Goal: Task Accomplishment & Management: Manage account settings

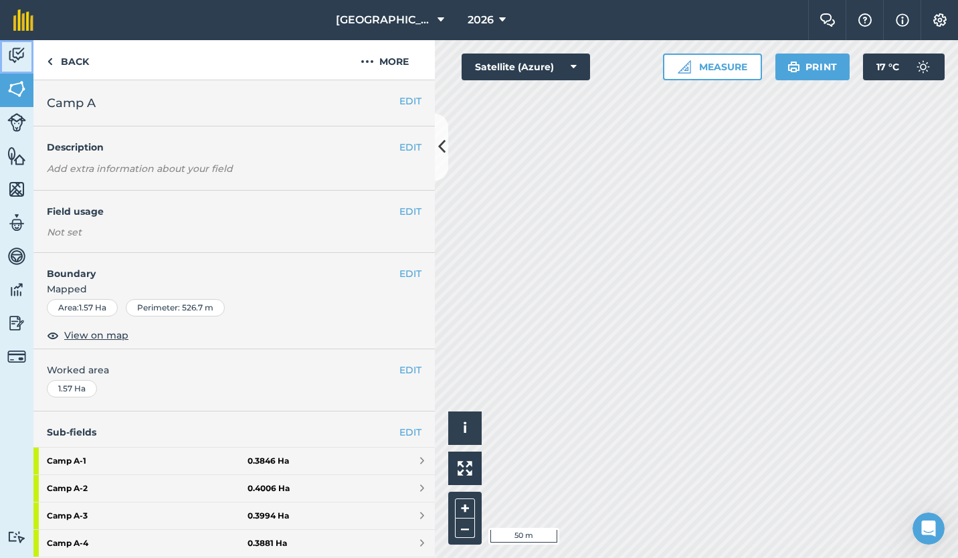
click at [12, 50] on img at bounding box center [16, 55] width 19 height 20
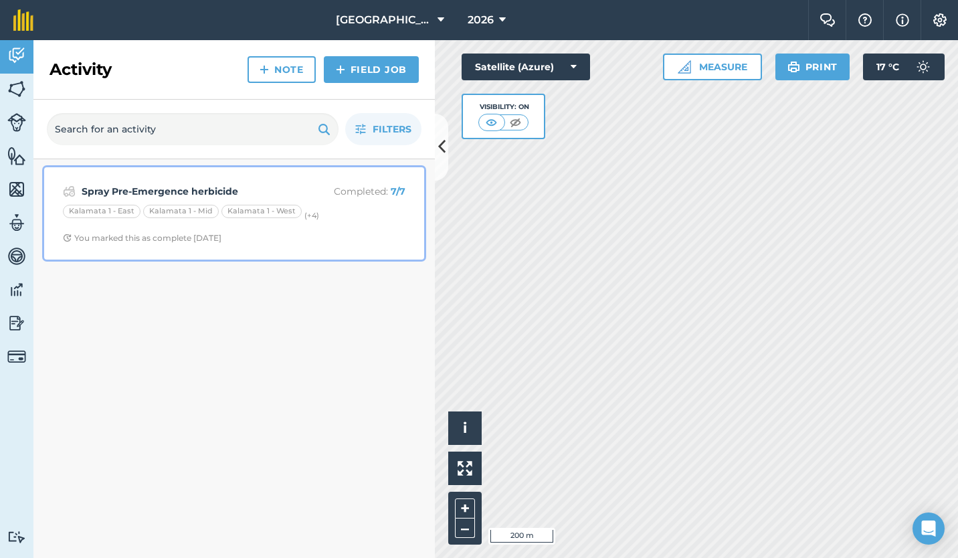
click at [286, 229] on div "Spray Pre-Emergence herbicide Completed : 7 / 7 Kalamata 1 - East Kalamata 1 - …" at bounding box center [234, 213] width 364 height 76
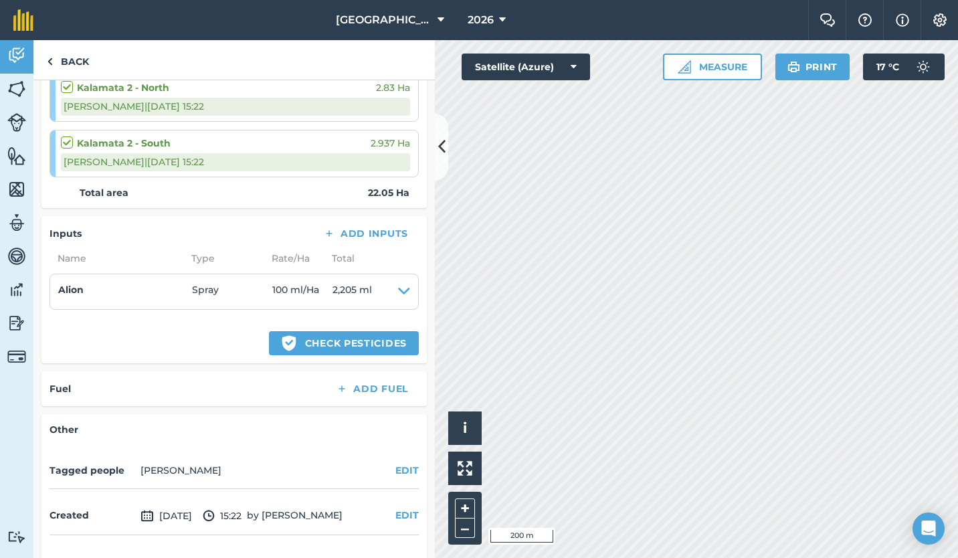
scroll to position [498, 0]
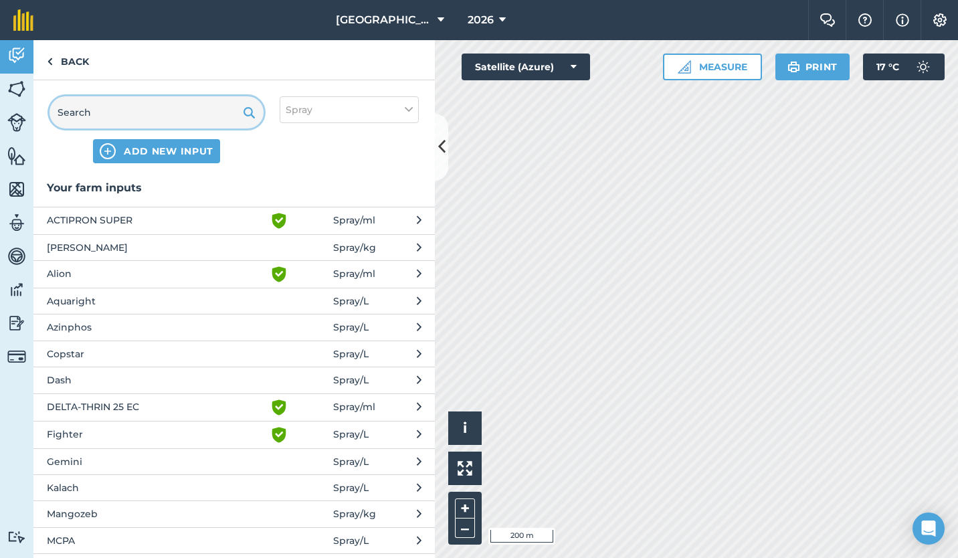
click at [160, 110] on input "text" at bounding box center [157, 112] width 214 height 32
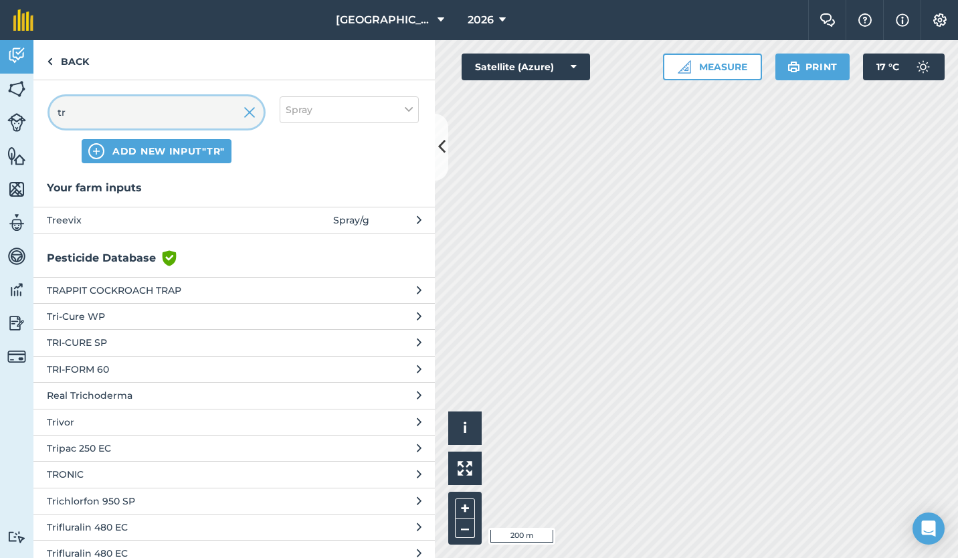
type input "t"
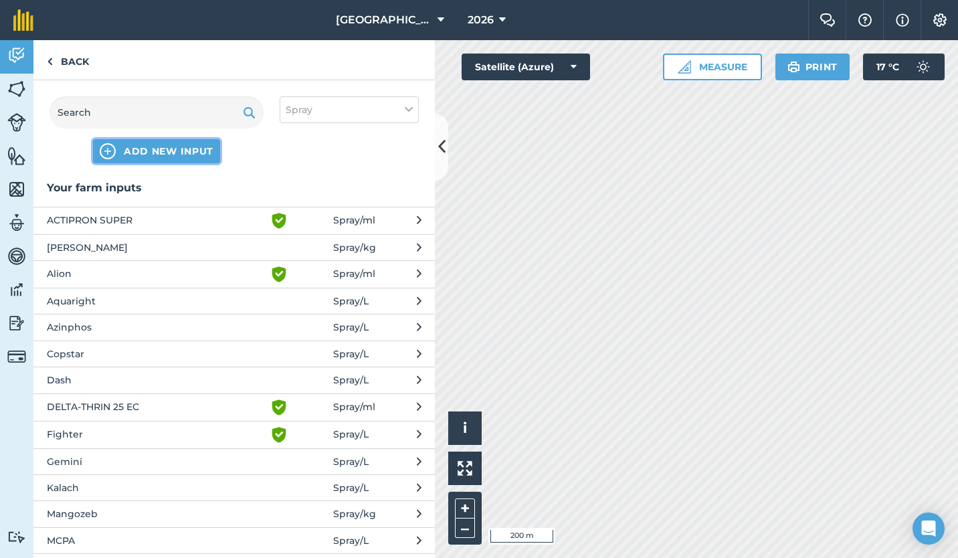
click at [161, 147] on span "ADD NEW INPUT" at bounding box center [169, 150] width 90 height 13
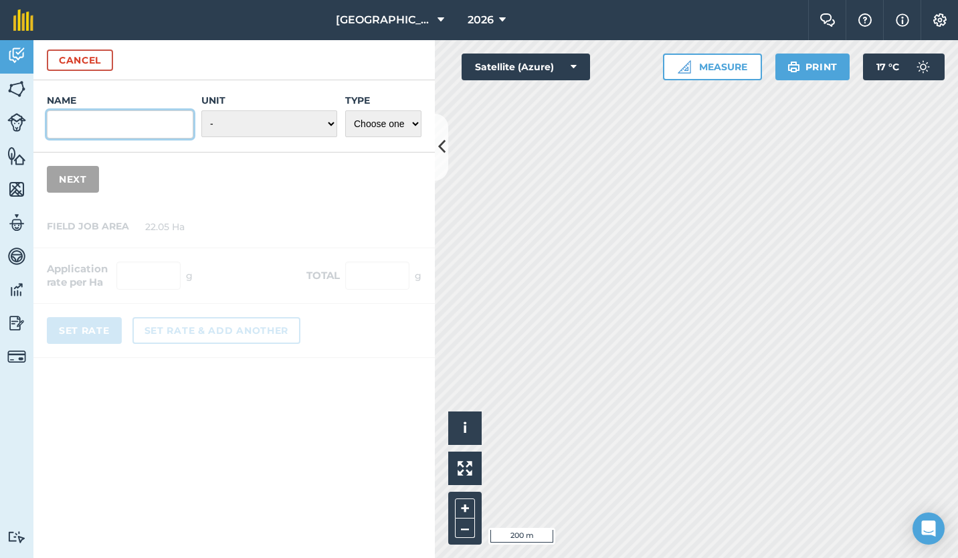
click at [144, 114] on input "Name" at bounding box center [120, 124] width 147 height 28
type input "Tractor"
click at [370, 126] on select "Choose one Fertilizer Seed Spray Fuel Other" at bounding box center [383, 123] width 76 height 27
click at [292, 117] on select "- Grams/g Kilograms/kg Metric tonnes/t Millilitres/ml Litres/L Ounces/oz Pounds…" at bounding box center [269, 123] width 136 height 27
select select "COUNT"
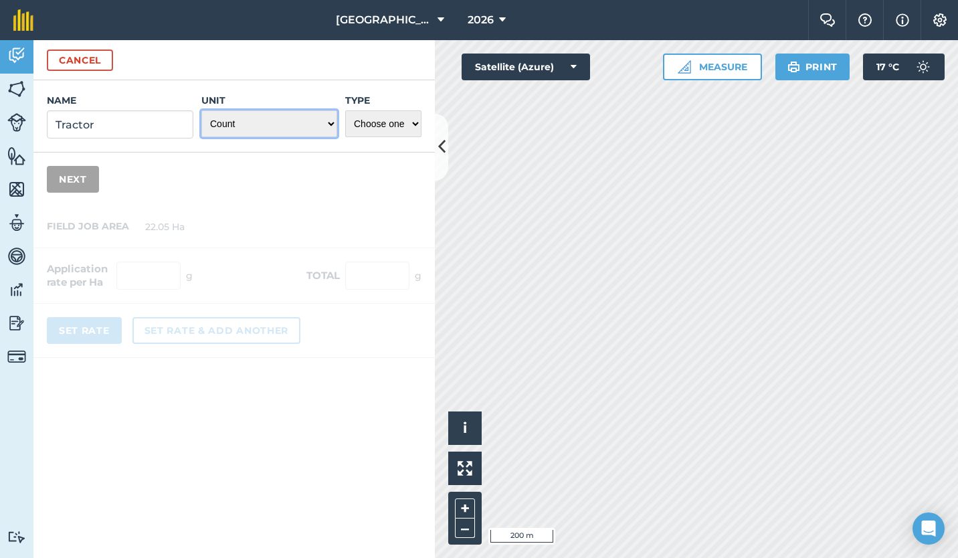
click at [201, 110] on select "- Grams/g Kilograms/kg Metric tonnes/t Millilitres/ml Litres/L Ounces/oz Pounds…" at bounding box center [269, 123] width 136 height 27
click at [412, 132] on select "Choose one Fertilizer Seed Spray Fuel Other" at bounding box center [383, 123] width 76 height 27
select select "OTHER"
click at [345, 110] on select "Choose one Fertilizer Seed Spray Fuel Other" at bounding box center [383, 123] width 76 height 27
click at [70, 177] on button "Next" at bounding box center [73, 179] width 52 height 27
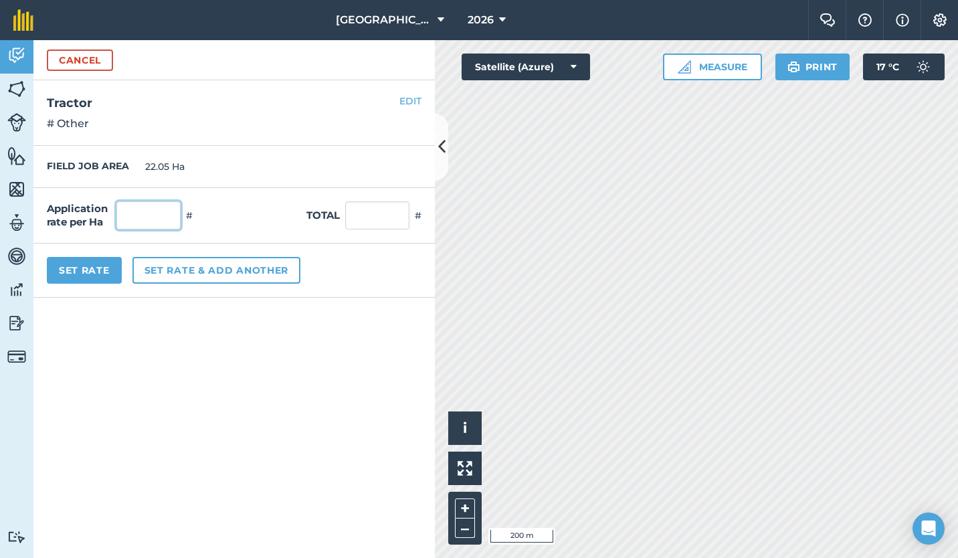
click at [153, 217] on input "text" at bounding box center [148, 215] width 64 height 28
type input "2"
type input "44.1"
click at [114, 310] on form "Cancel Name Tractor Unit - Grams/g Kilograms/kg Metric tonnes/t Millilitres/ml …" at bounding box center [233, 299] width 401 height 518
click at [100, 266] on button "Set Rate" at bounding box center [84, 270] width 75 height 27
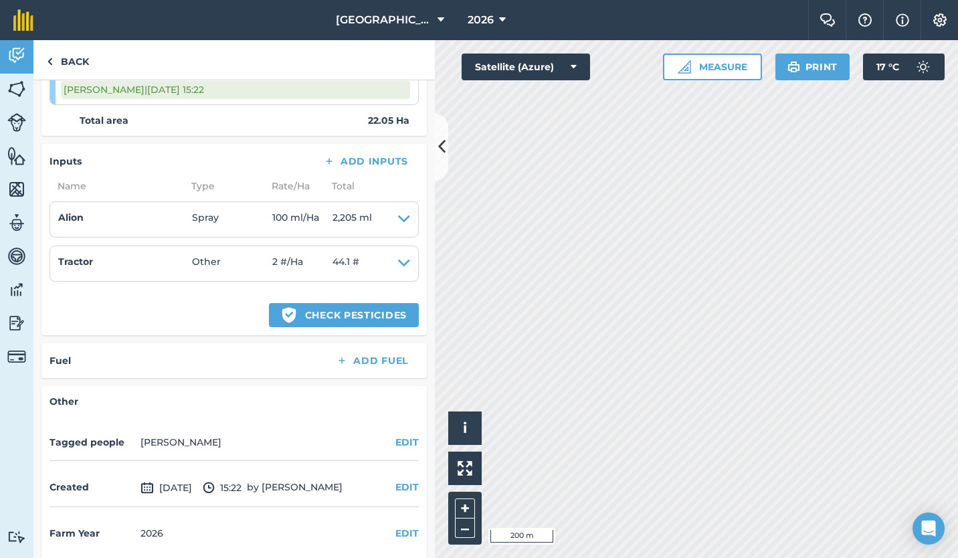
scroll to position [580, 0]
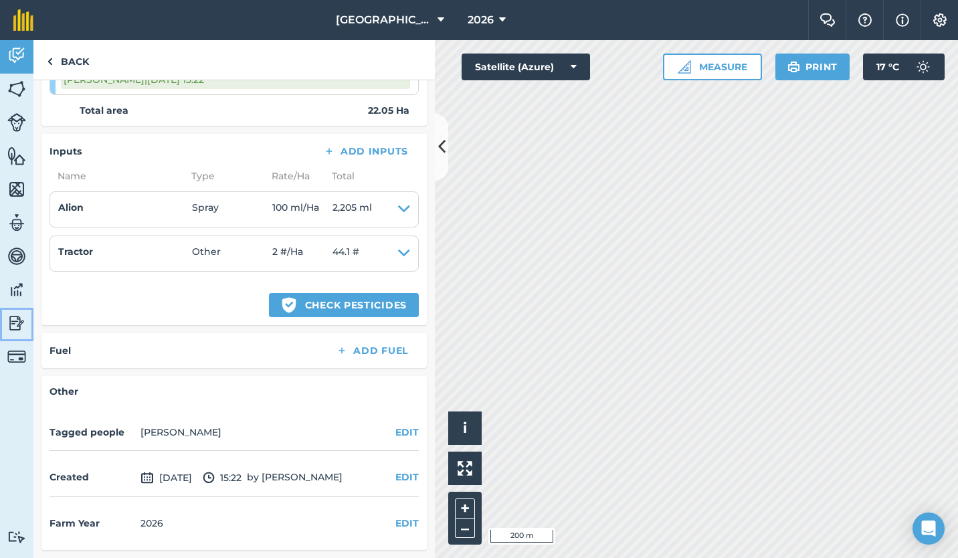
click at [14, 326] on img at bounding box center [16, 323] width 19 height 20
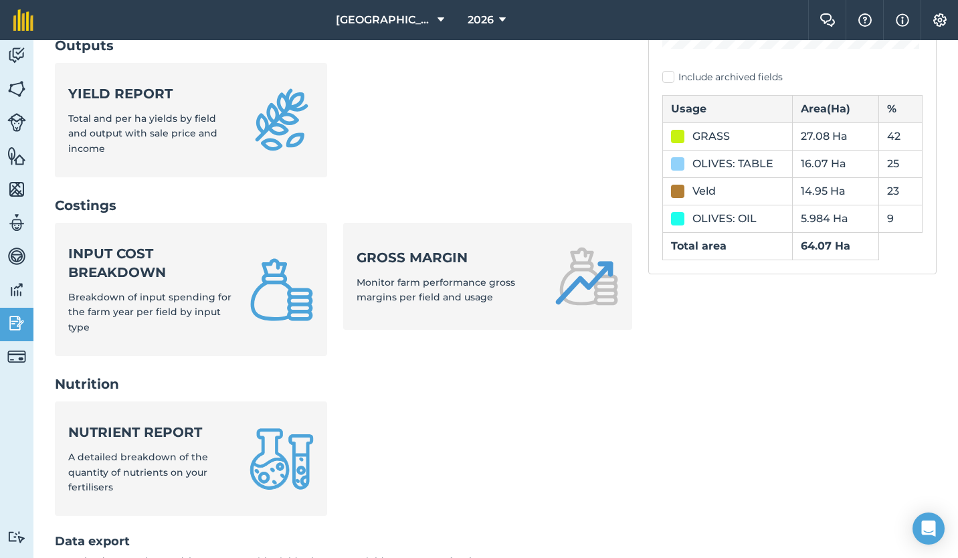
scroll to position [412, 0]
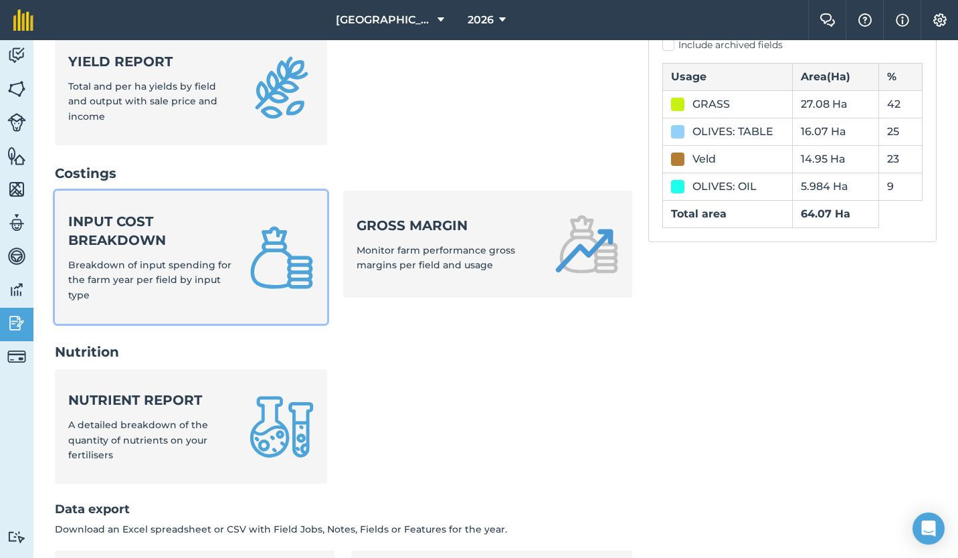
click at [195, 271] on div "Input cost breakdown Breakdown of input spending for the farm year per field by…" at bounding box center [150, 257] width 165 height 90
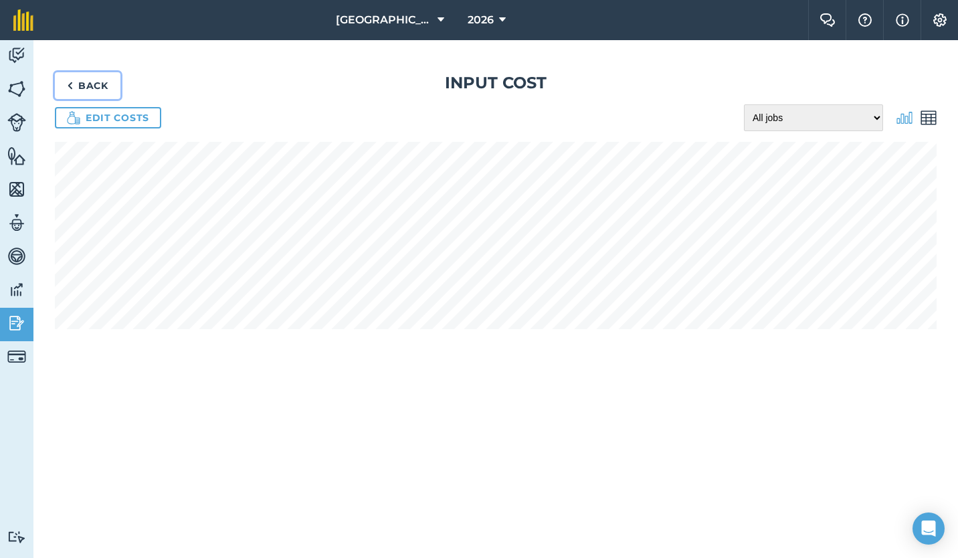
click at [84, 80] on link "Back" at bounding box center [88, 85] width 66 height 27
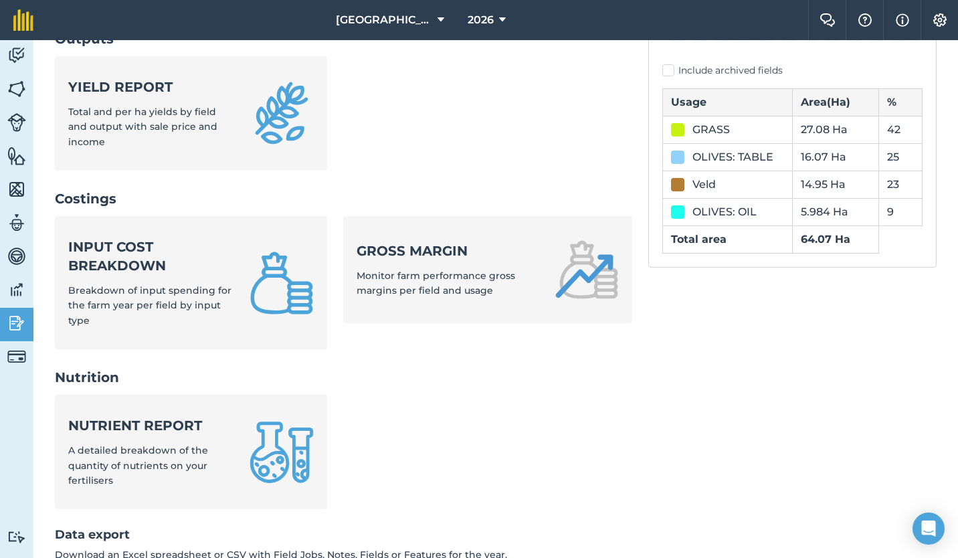
scroll to position [386, 0]
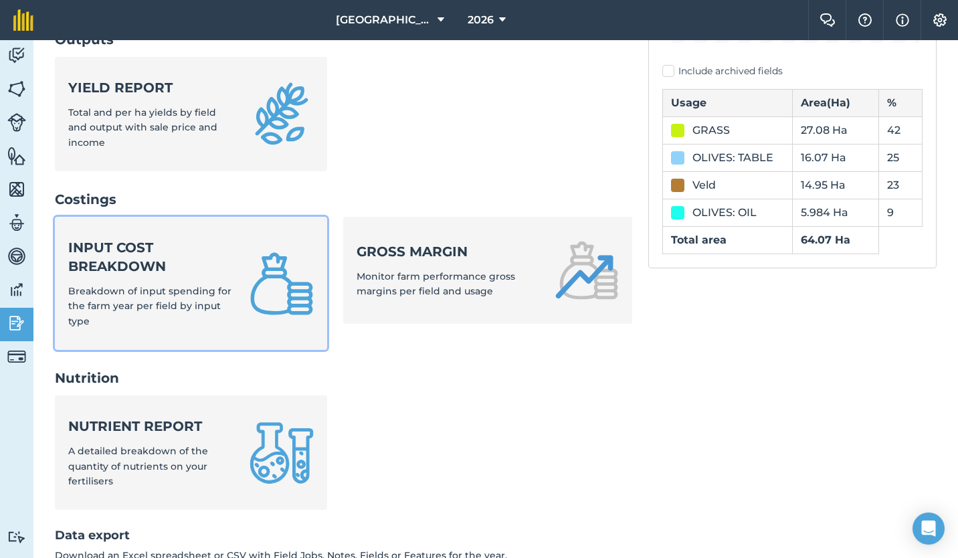
click at [184, 284] on div "Input cost breakdown Breakdown of input spending for the farm year per field by…" at bounding box center [150, 283] width 165 height 90
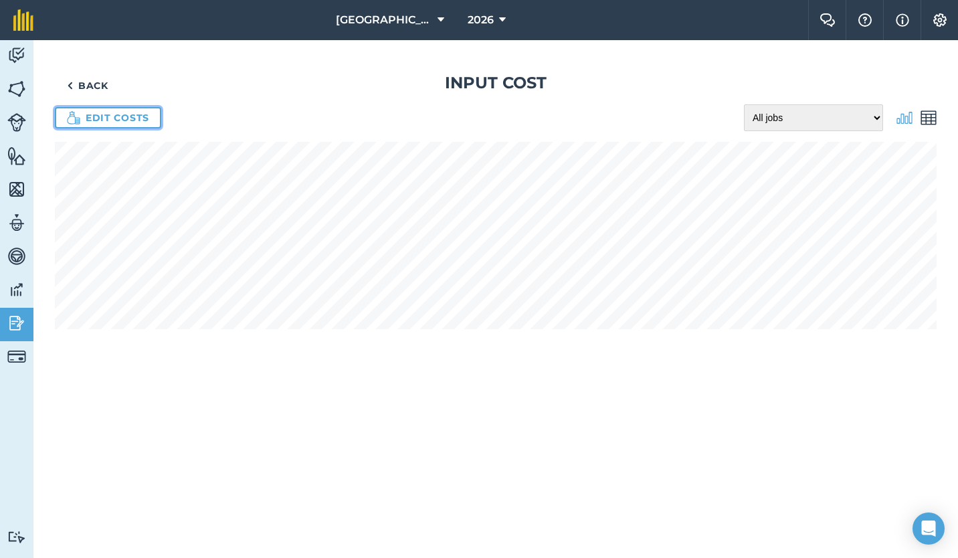
click at [104, 114] on link "Edit costs" at bounding box center [108, 117] width 106 height 21
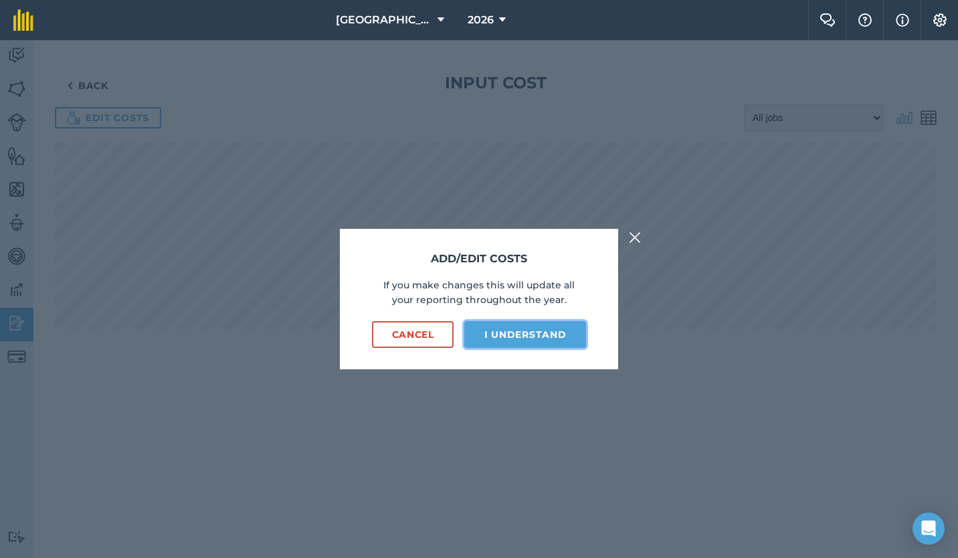
click at [510, 324] on button "I understand" at bounding box center [525, 334] width 122 height 27
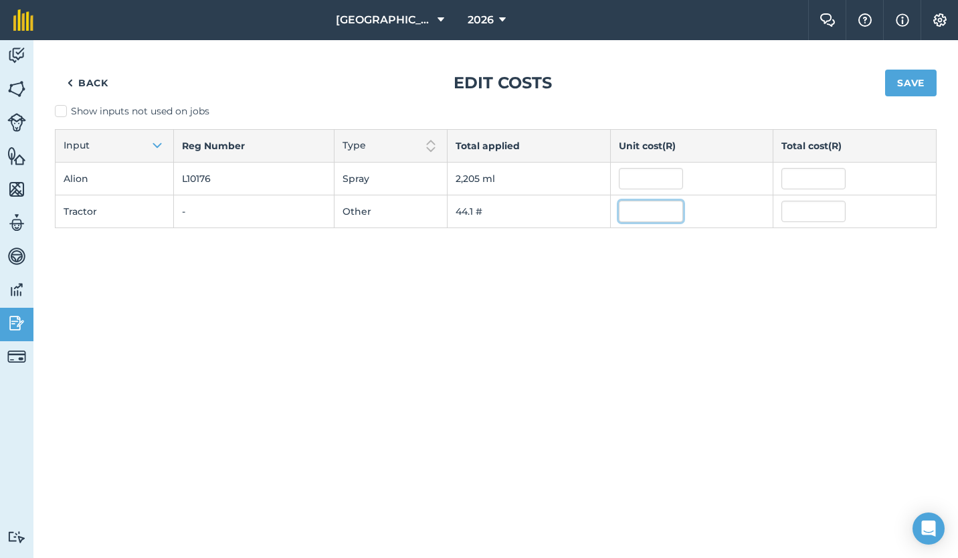
click at [644, 214] on input "text" at bounding box center [651, 211] width 64 height 21
type input "300"
type input "13,230"
click at [648, 265] on div "Back Edit costs Save Show inputs not used on jobs Input Reg Number Type Total a…" at bounding box center [495, 299] width 925 height 518
click at [654, 215] on input "300" at bounding box center [651, 211] width 64 height 21
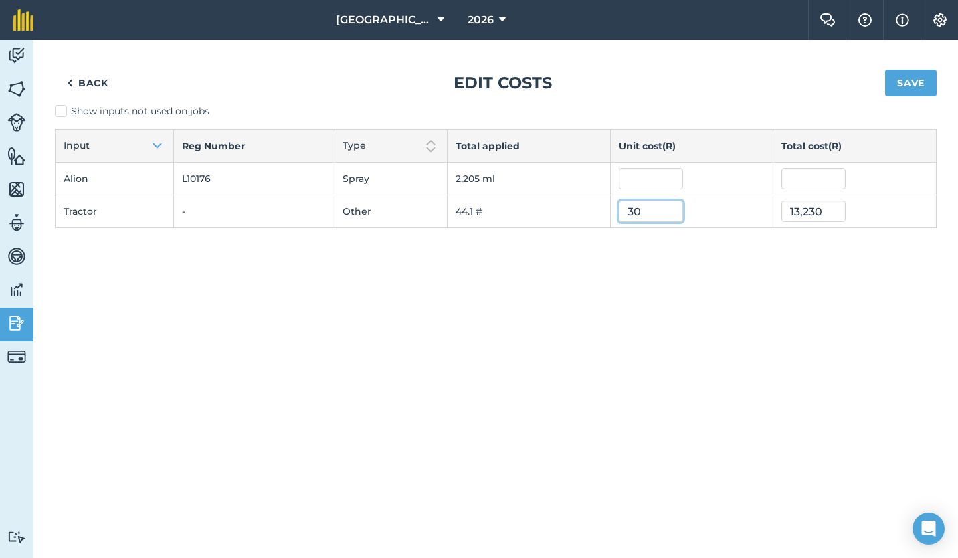
type input "3"
type input "250"
type input "11,025"
click at [681, 266] on div "Back Edit costs Save Show inputs not used on jobs Input Reg Number Type Total a…" at bounding box center [495, 299] width 925 height 518
click at [642, 211] on input "250" at bounding box center [651, 211] width 64 height 21
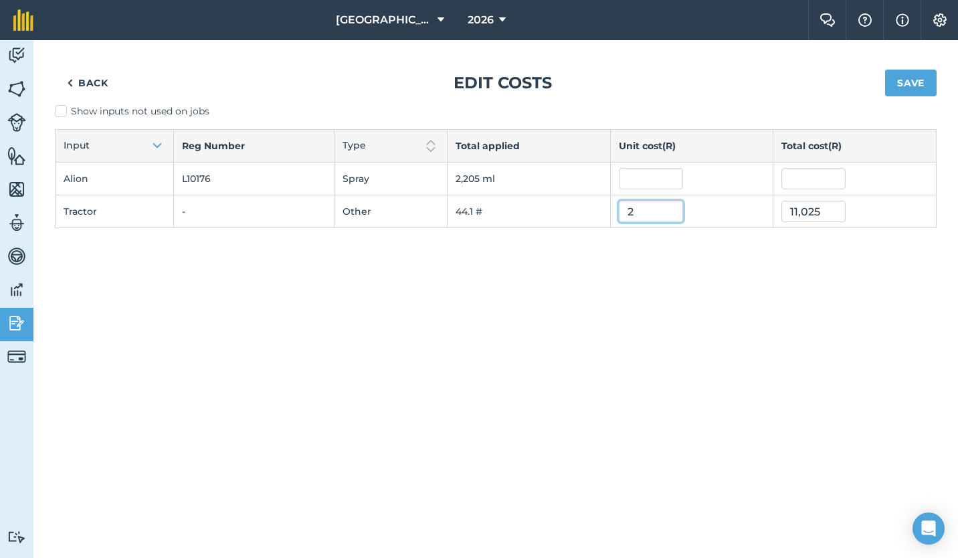
click at [655, 213] on input "2" at bounding box center [651, 211] width 64 height 21
type input "200"
type input "8,820"
click at [697, 247] on div "Back Edit costs Save Show inputs not used on jobs Input Reg Number Type Total a…" at bounding box center [495, 299] width 925 height 518
click at [909, 80] on button "Save" at bounding box center [911, 83] width 52 height 27
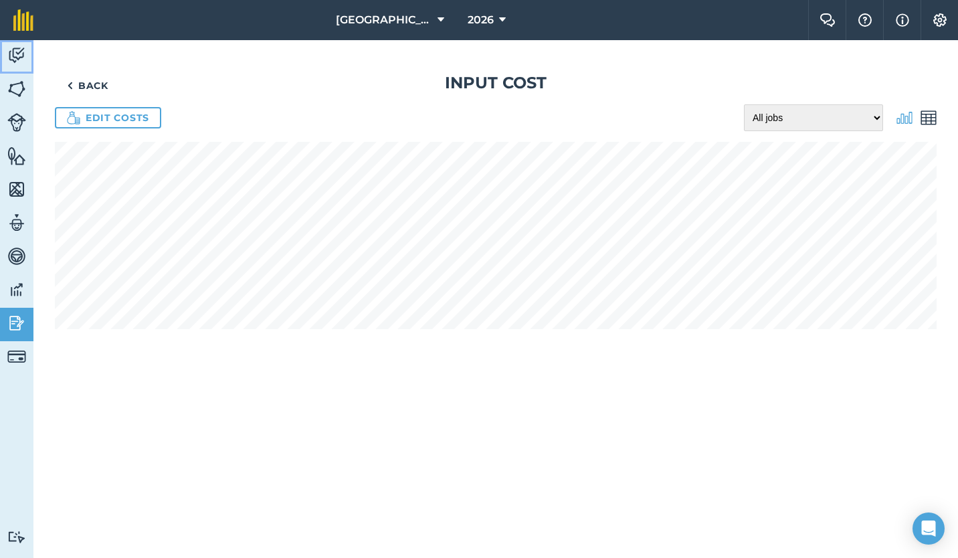
click at [17, 56] on img at bounding box center [16, 55] width 19 height 20
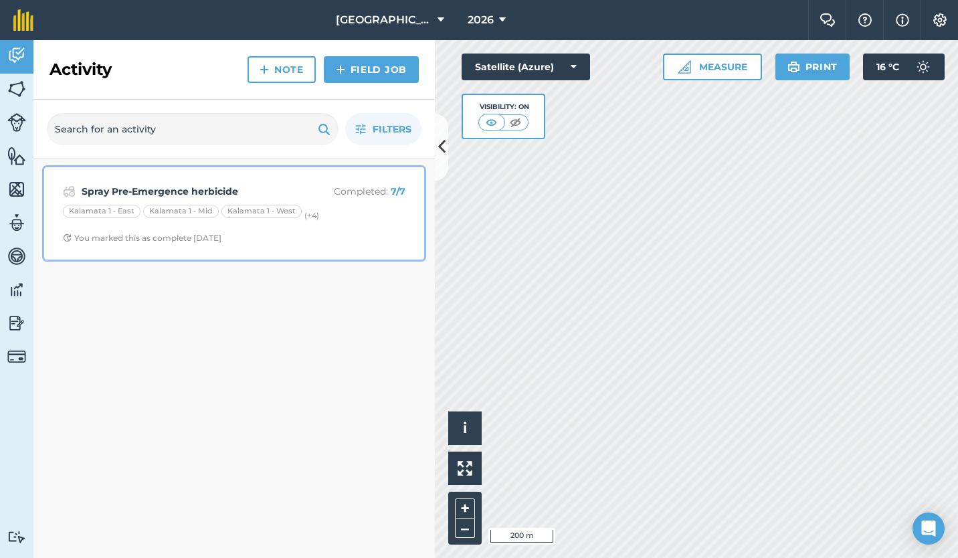
click at [298, 230] on div "Spray Pre-Emergence herbicide Completed : 7 / 7 Kalamata 1 - East Kalamata 1 - …" at bounding box center [234, 213] width 364 height 76
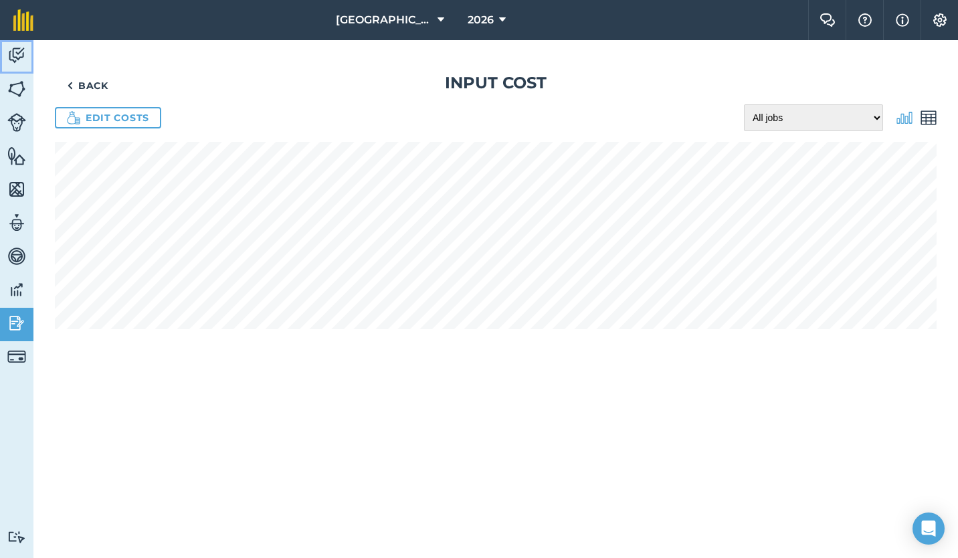
click at [9, 50] on img at bounding box center [16, 55] width 19 height 20
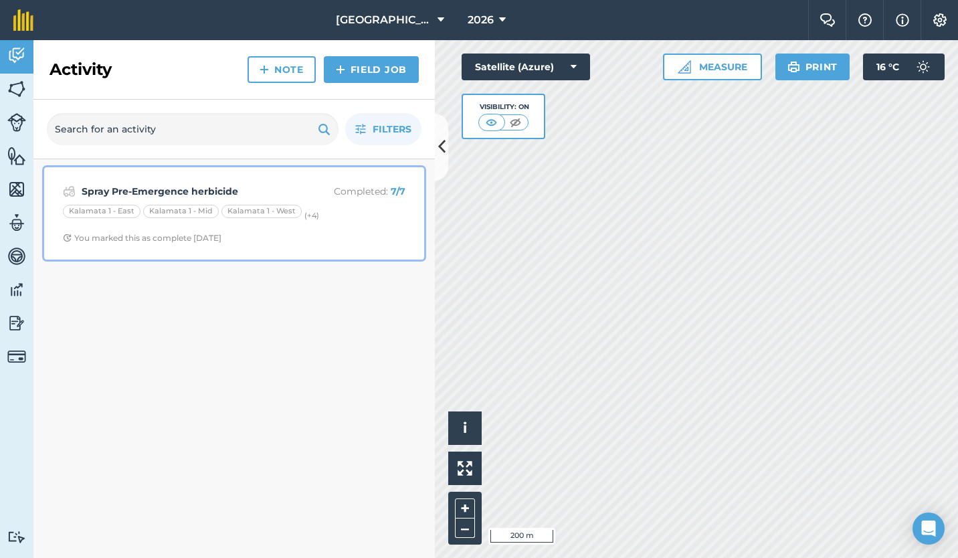
click at [250, 181] on div "Spray Pre-Emergence herbicide Completed : 7 / 7 Kalamata 1 - East Kalamata 1 - …" at bounding box center [234, 213] width 364 height 76
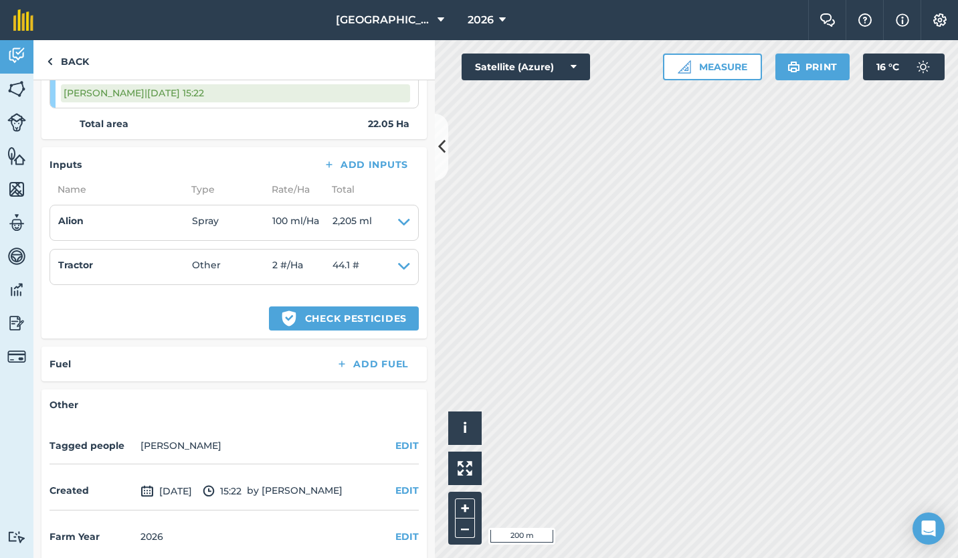
scroll to position [565, 0]
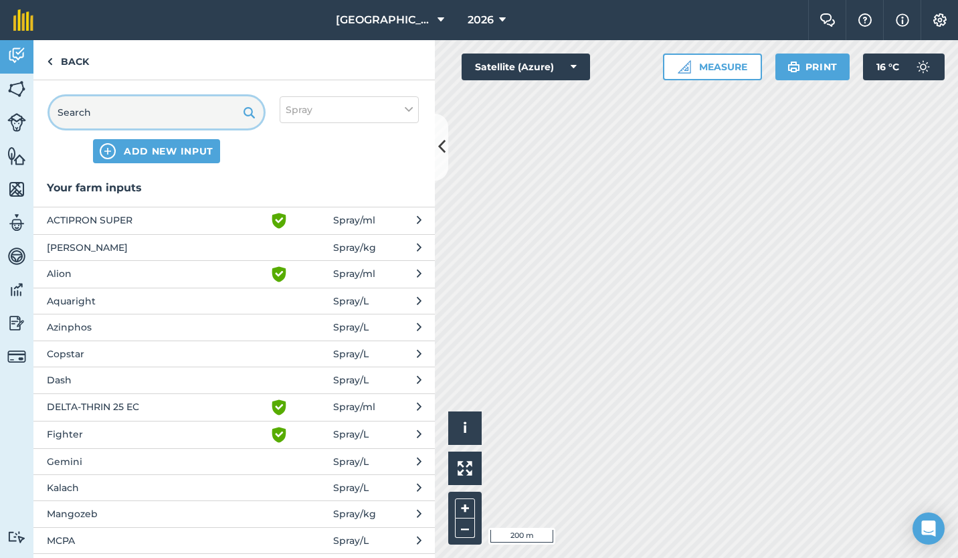
click at [208, 117] on input "text" at bounding box center [157, 112] width 214 height 32
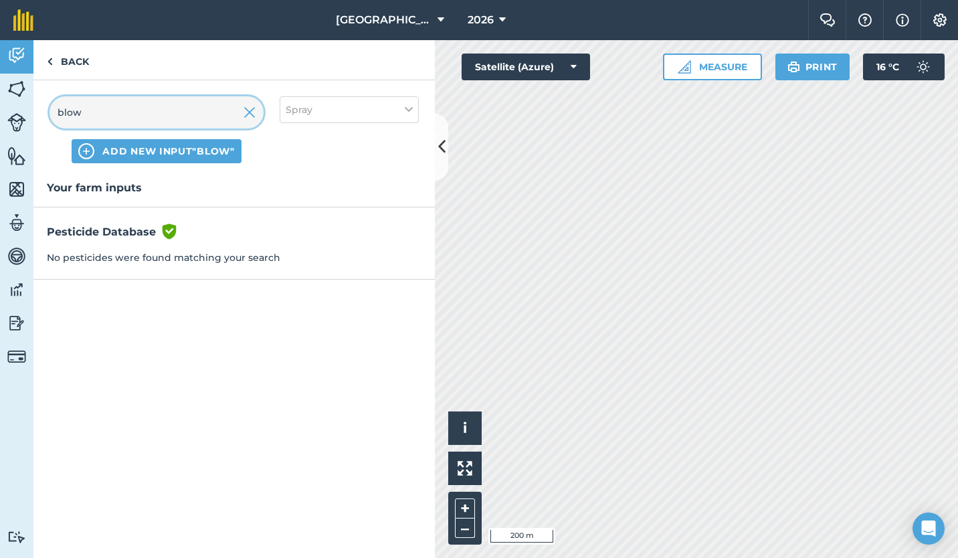
type input "blow"
click at [250, 111] on img at bounding box center [250, 112] width 12 height 16
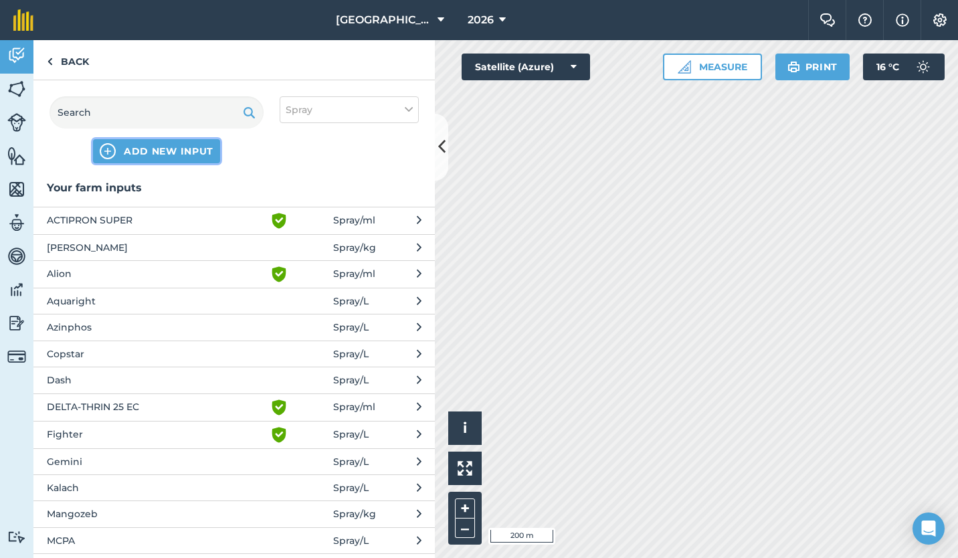
click at [176, 149] on span "ADD NEW INPUT" at bounding box center [169, 150] width 90 height 13
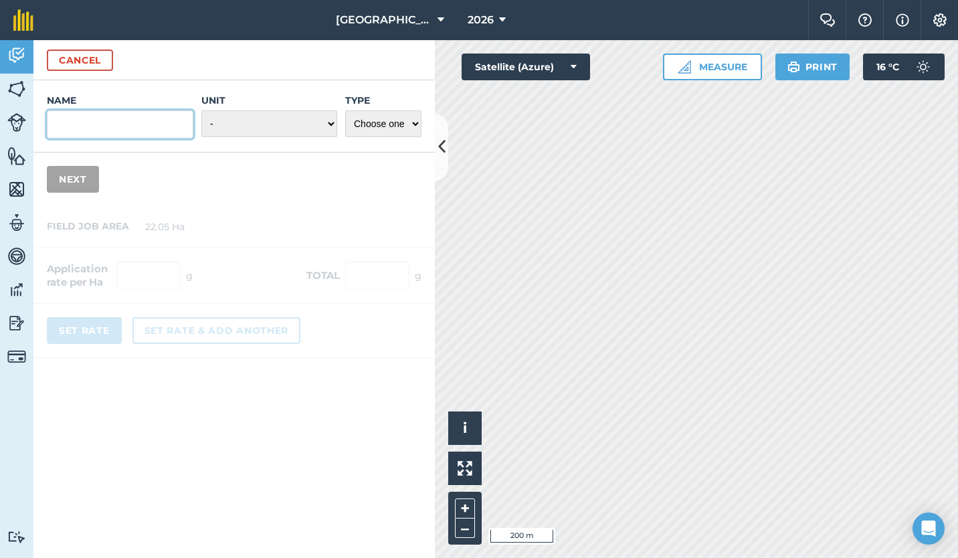
click at [156, 126] on input "Name" at bounding box center [120, 124] width 147 height 28
type input "Blower"
click at [300, 122] on select "- Grams/g Kilograms/kg Metric tonnes/t Millilitres/ml Litres/L Ounces/oz Pounds…" at bounding box center [269, 123] width 136 height 27
select select "COUNT"
click at [201, 110] on select "- Grams/g Kilograms/kg Metric tonnes/t Millilitres/ml Litres/L Ounces/oz Pounds…" at bounding box center [269, 123] width 136 height 27
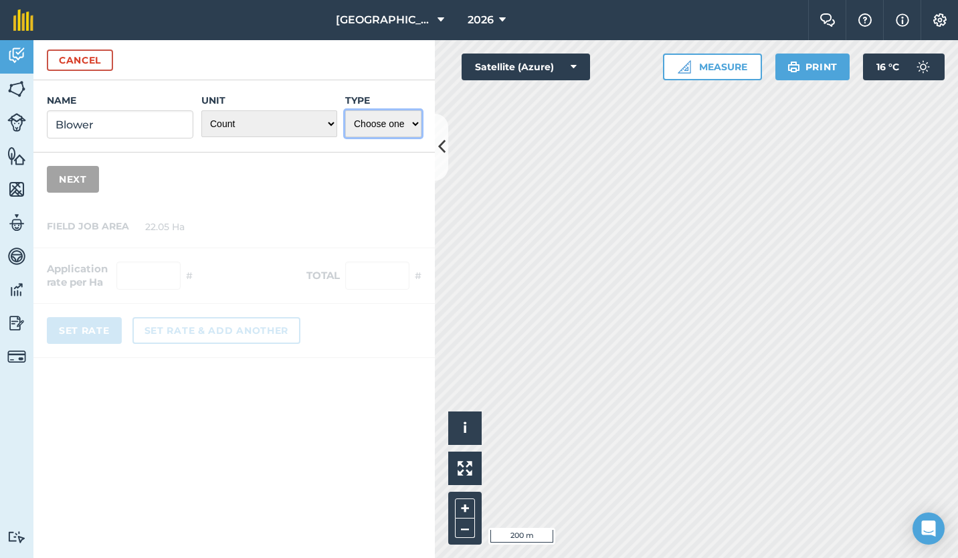
click at [410, 123] on select "Choose one Fertilizer Seed Spray Fuel Other" at bounding box center [383, 123] width 76 height 27
select select "OTHER"
click at [345, 110] on select "Choose one Fertilizer Seed Spray Fuel Other" at bounding box center [383, 123] width 76 height 27
click at [75, 177] on button "Next" at bounding box center [73, 179] width 52 height 27
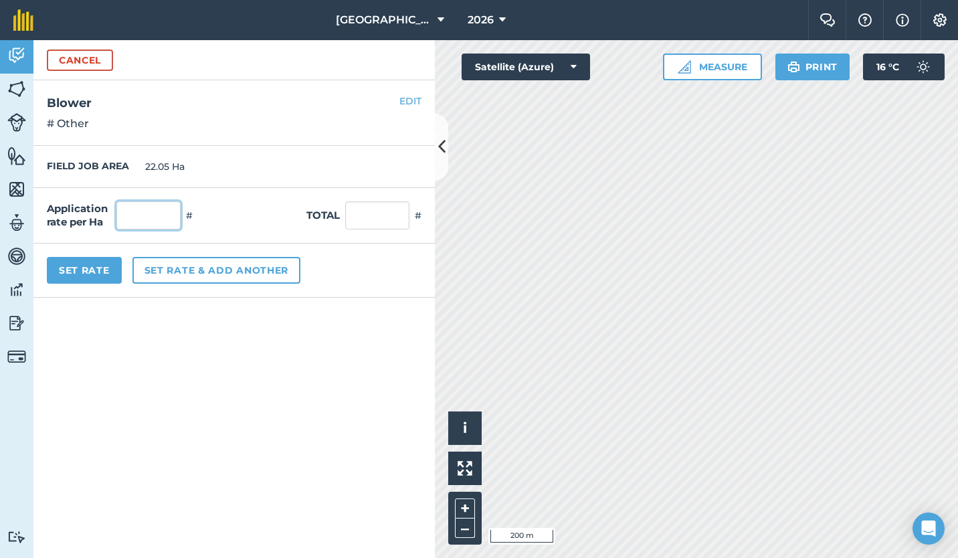
click at [138, 209] on input "text" at bounding box center [148, 215] width 64 height 28
type input "2"
type input "1"
type input "22.05"
click at [194, 308] on form "Cancel Name Blower Unit - Grams/g Kilograms/kg Metric tonnes/t Millilitres/ml L…" at bounding box center [233, 299] width 401 height 518
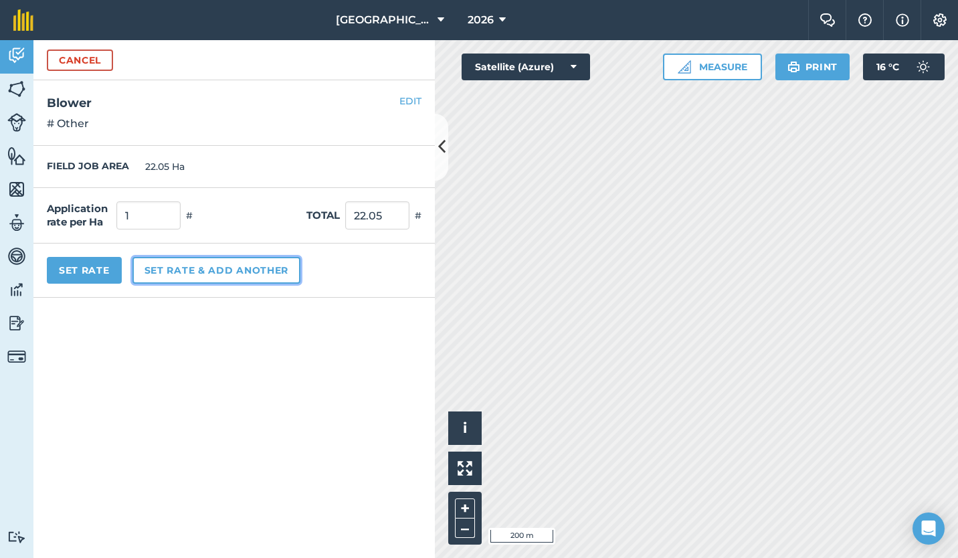
click at [187, 266] on button "Set rate & add another" at bounding box center [216, 270] width 168 height 27
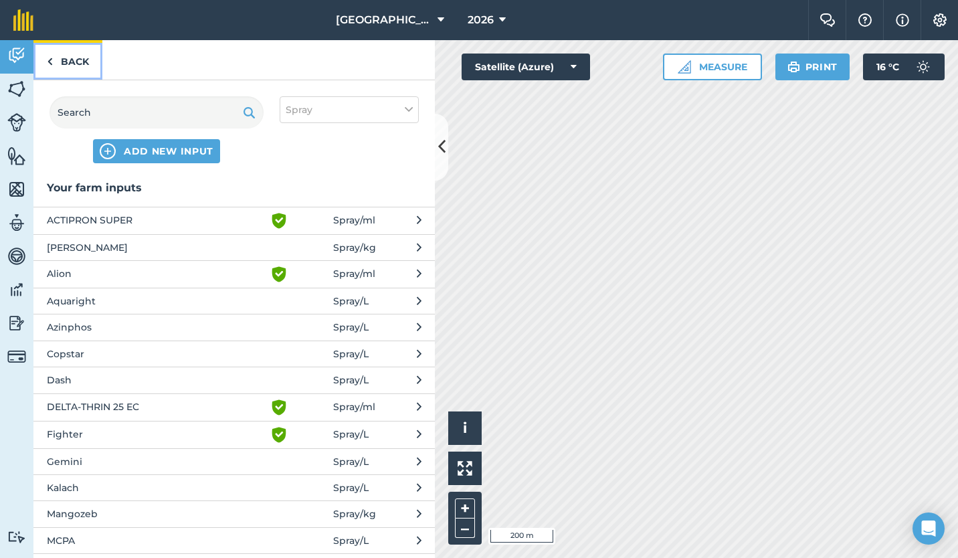
click at [64, 59] on link "Back" at bounding box center [67, 59] width 69 height 39
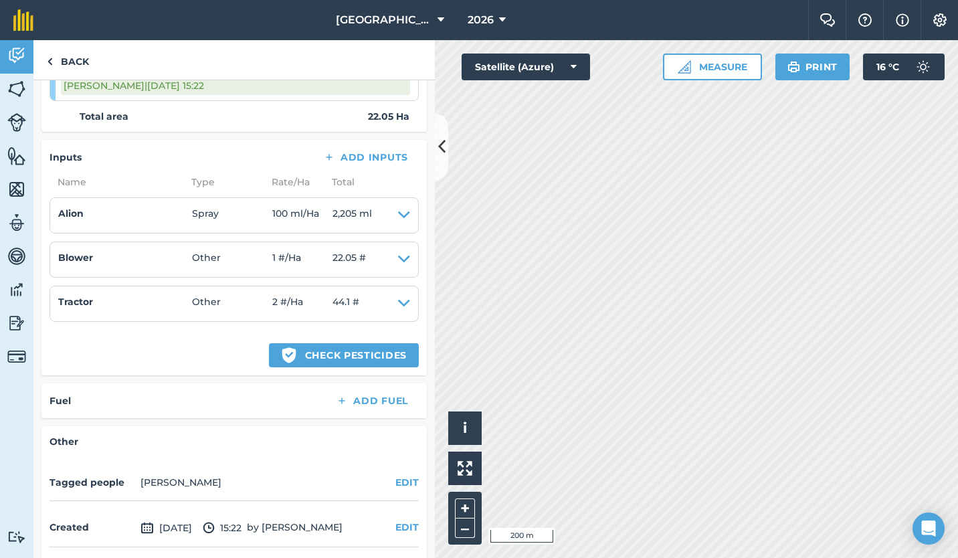
scroll to position [575, 0]
click at [401, 304] on li "Tractor Other 2 # / Ha 44.1 # EDIT" at bounding box center [234, 303] width 369 height 36
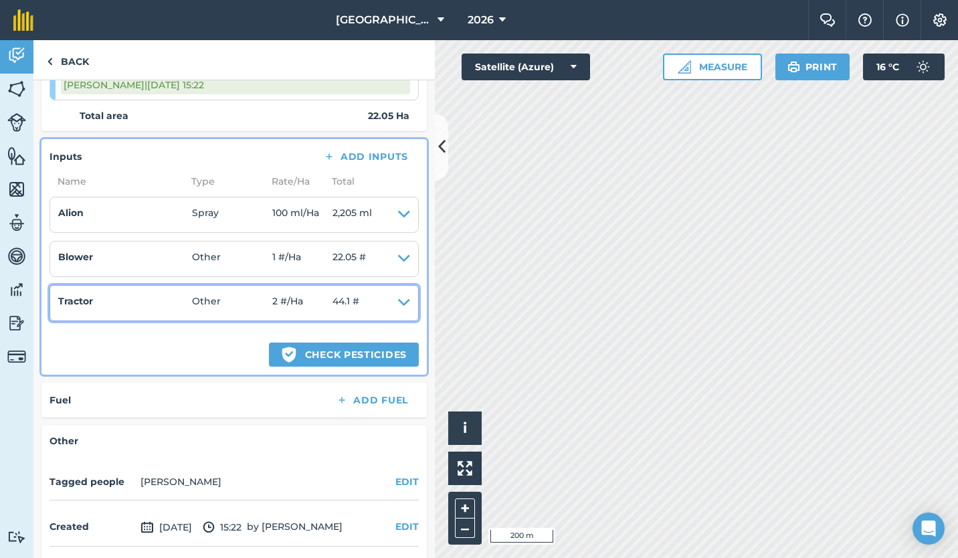
click at [398, 302] on icon at bounding box center [404, 303] width 12 height 19
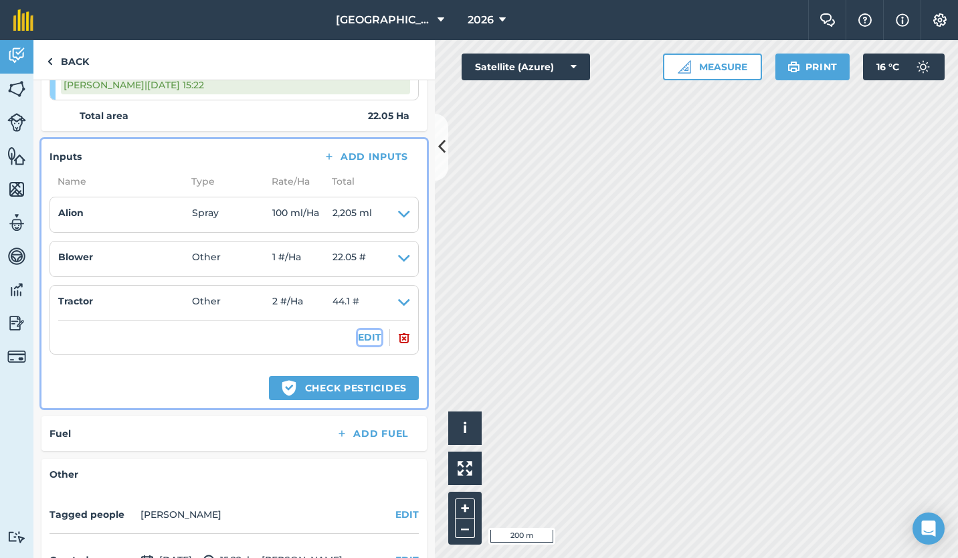
click at [358, 336] on button "EDIT" at bounding box center [369, 337] width 23 height 15
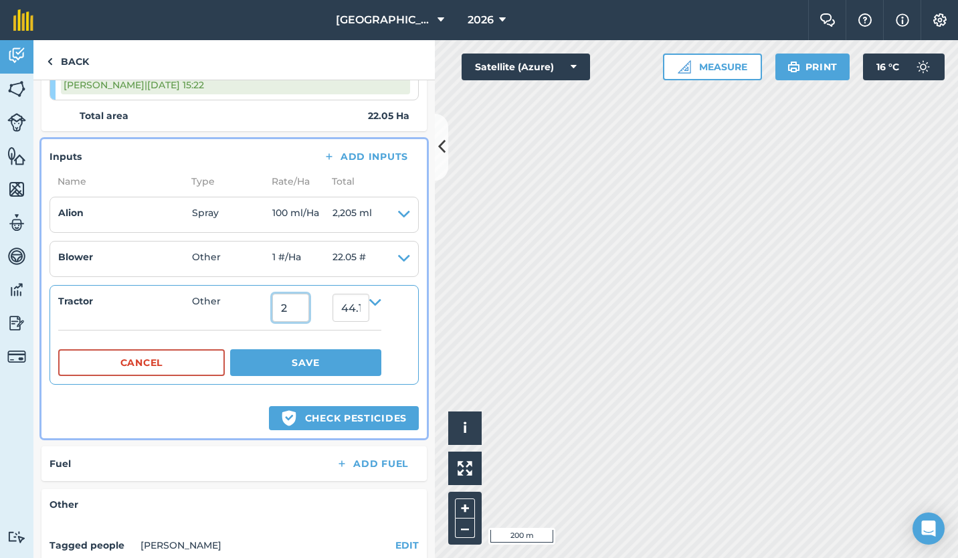
click at [291, 309] on input "2" at bounding box center [290, 308] width 37 height 28
type input "1"
type input "22.05"
click at [301, 360] on button "Save" at bounding box center [305, 362] width 151 height 27
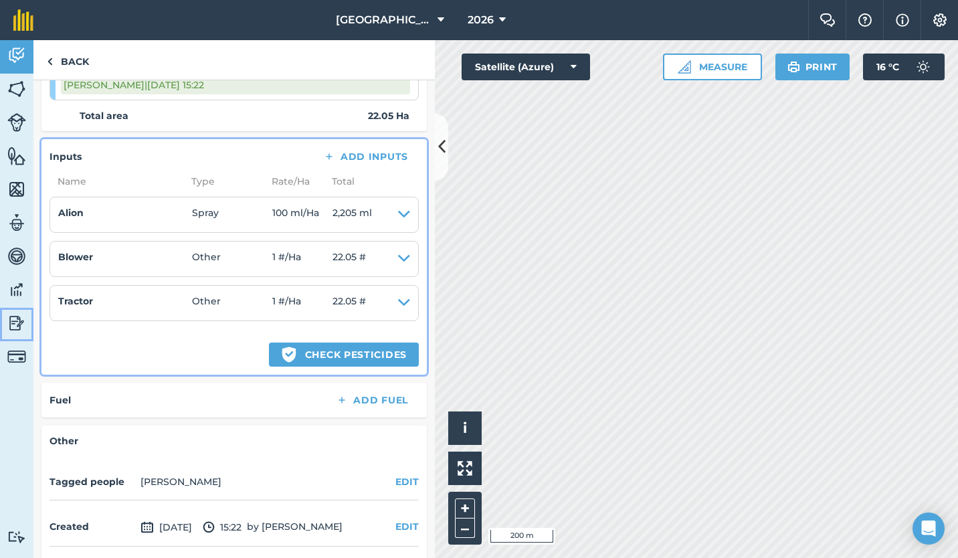
click at [15, 314] on img at bounding box center [16, 323] width 19 height 20
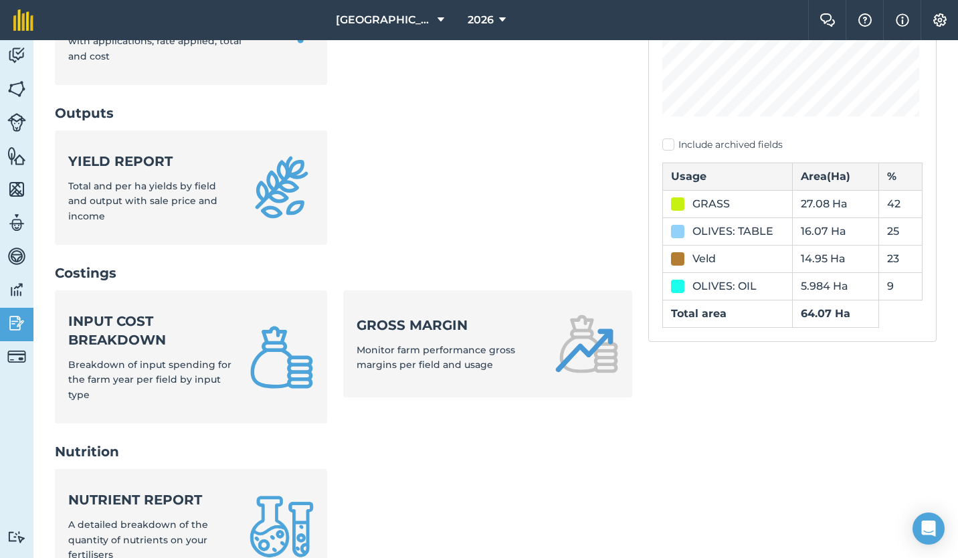
scroll to position [314, 0]
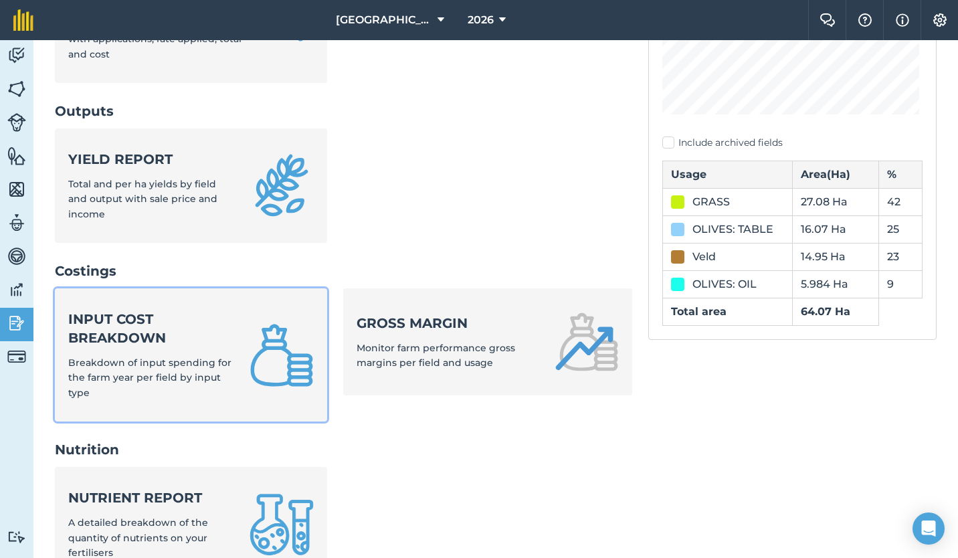
click at [132, 336] on strong "Input cost breakdown" at bounding box center [150, 328] width 165 height 37
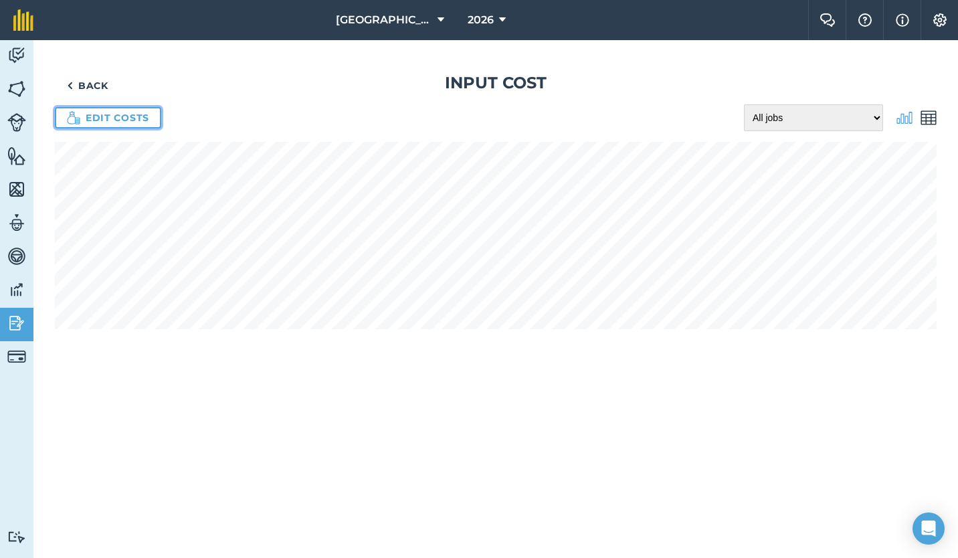
click at [116, 116] on link "Edit costs" at bounding box center [108, 117] width 106 height 21
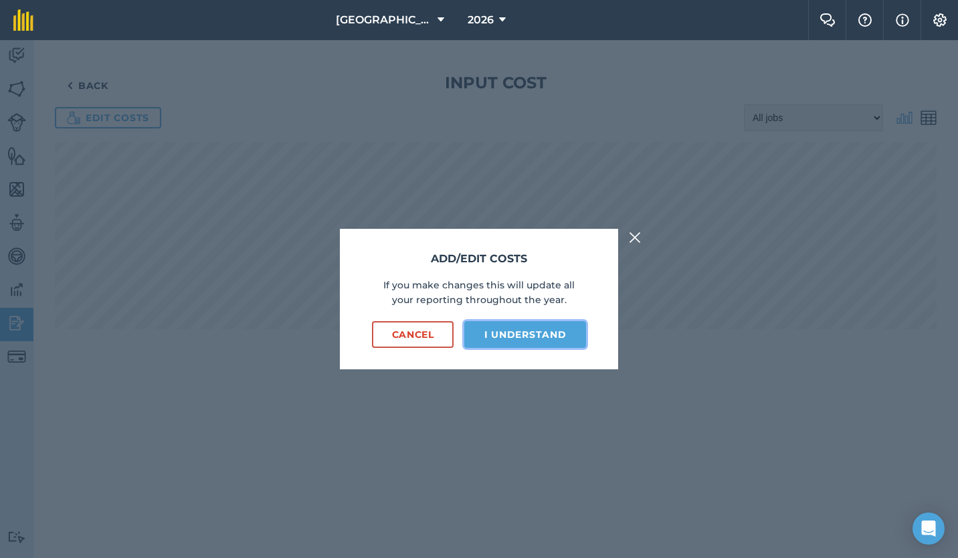
click at [556, 335] on button "I understand" at bounding box center [525, 334] width 122 height 27
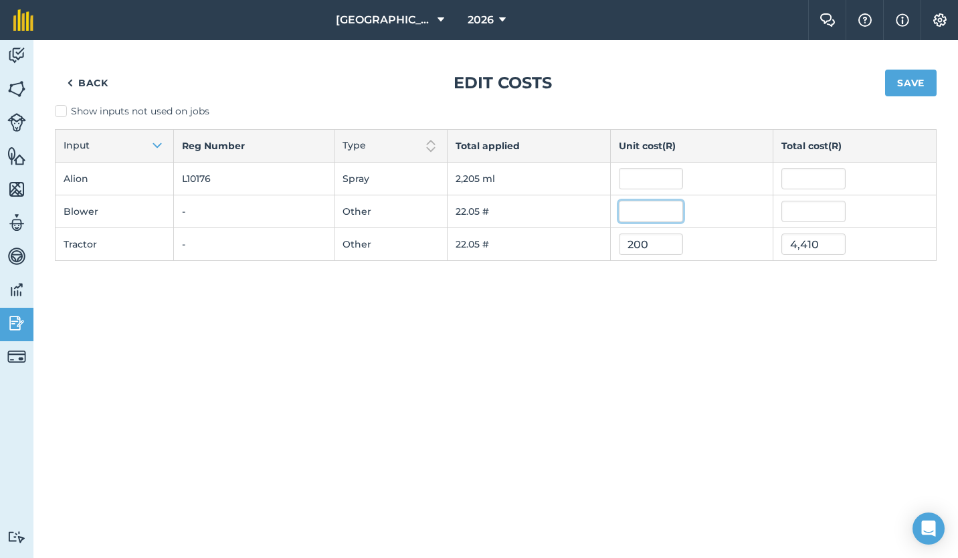
click at [640, 208] on input "text" at bounding box center [651, 211] width 64 height 21
type input "100"
type input "2,205"
click at [672, 295] on div "Back Edit costs Save Show inputs not used on jobs Input Reg Number Type Total a…" at bounding box center [495, 299] width 925 height 518
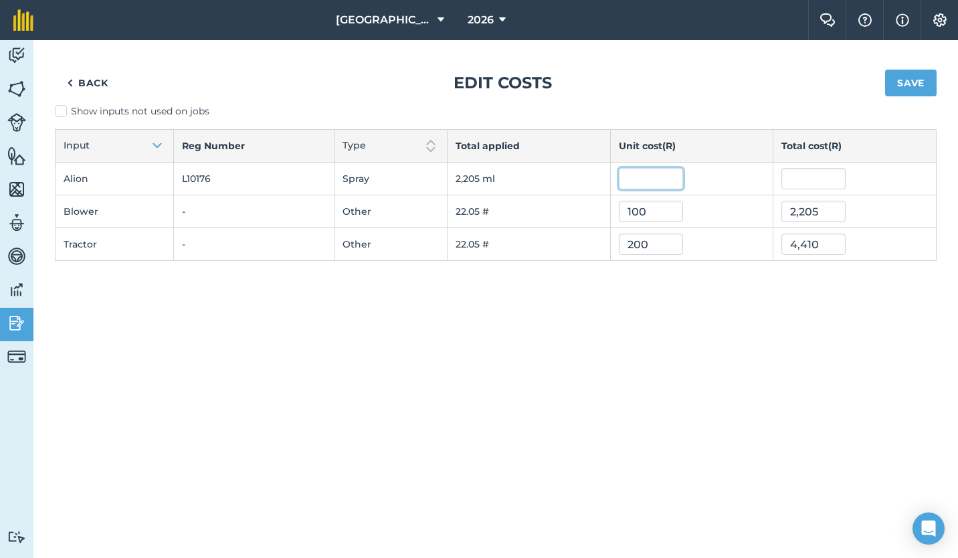
click at [641, 182] on input "text" at bounding box center [651, 178] width 64 height 21
type input "17"
click at [885, 70] on button "Save" at bounding box center [911, 83] width 52 height 27
type input "37,485"
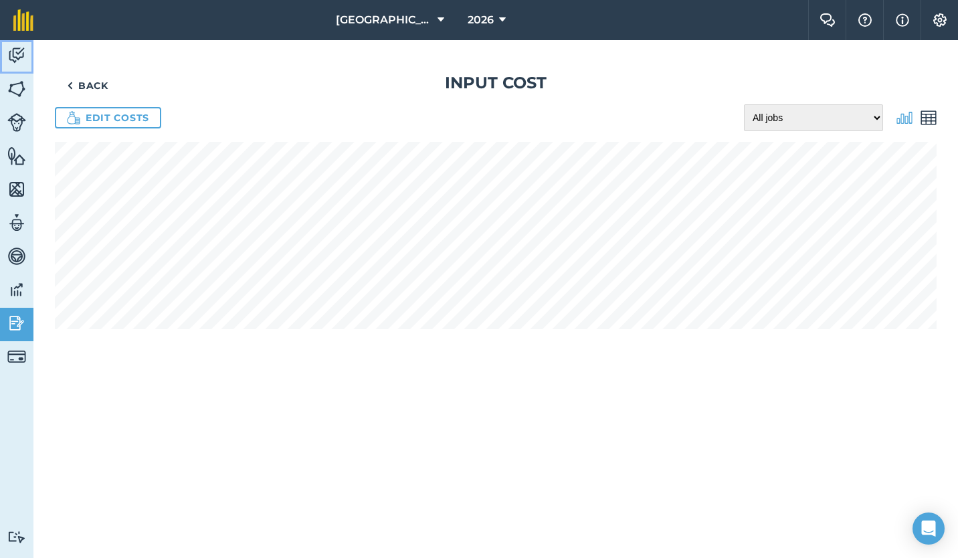
click at [14, 55] on img at bounding box center [16, 55] width 19 height 20
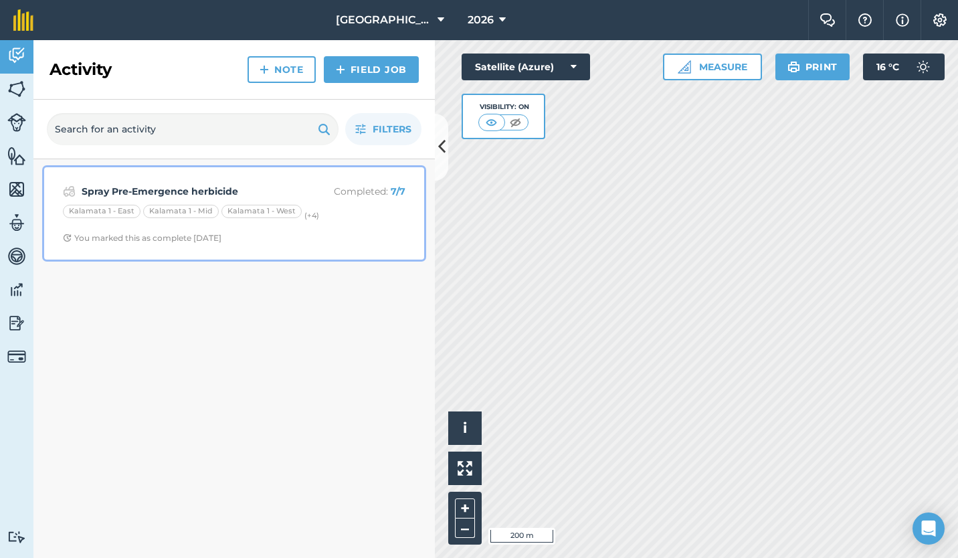
click at [289, 242] on span "You marked this as complete [DATE]" at bounding box center [234, 238] width 343 height 11
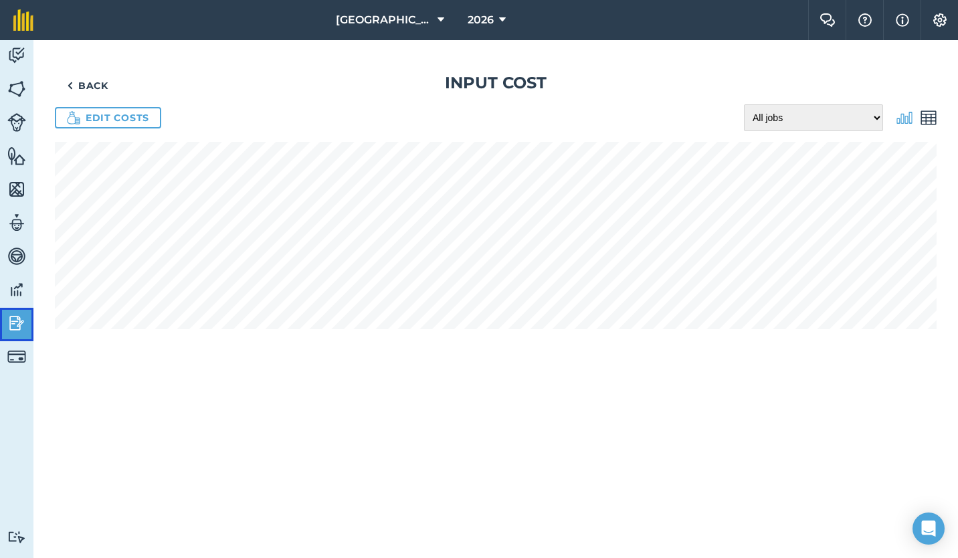
click at [19, 317] on img at bounding box center [16, 323] width 19 height 20
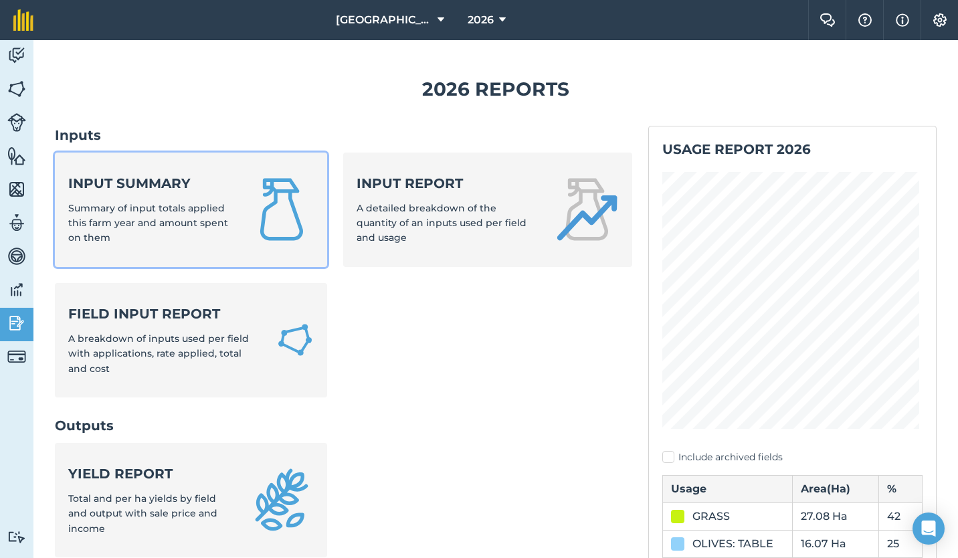
click at [246, 210] on link "Input summary Summary of input totals applied this farm year and amount spent o…" at bounding box center [191, 210] width 272 height 114
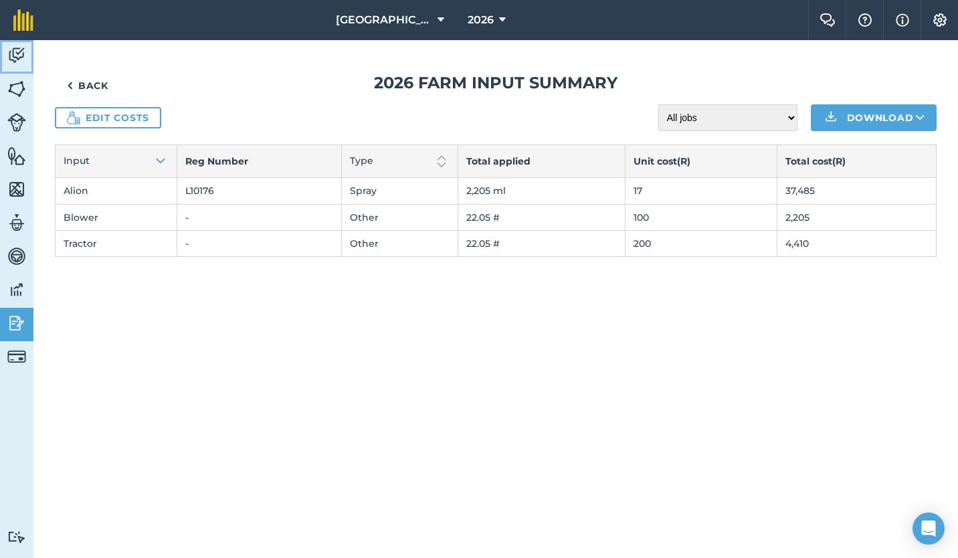
click at [18, 47] on img at bounding box center [16, 55] width 19 height 20
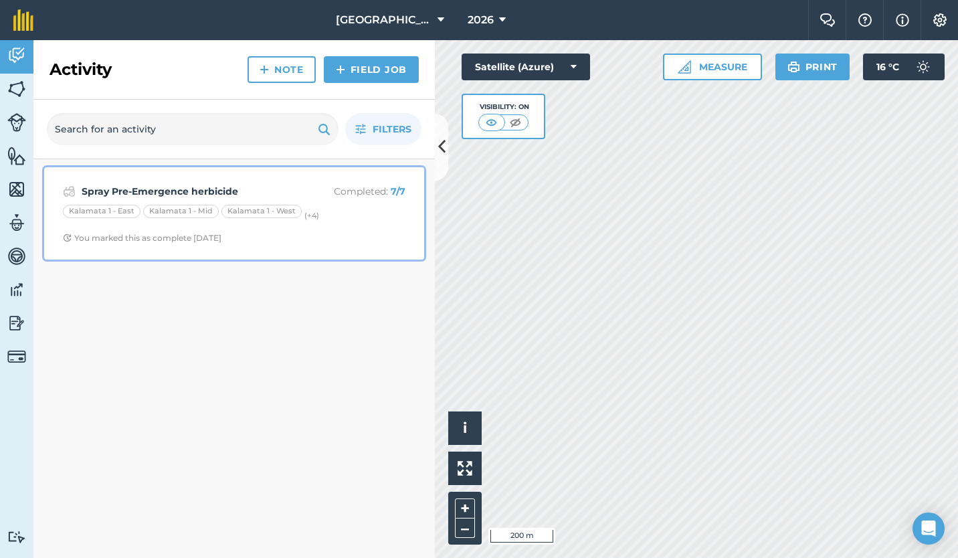
click at [293, 237] on span "You marked this as complete [DATE]" at bounding box center [234, 238] width 343 height 11
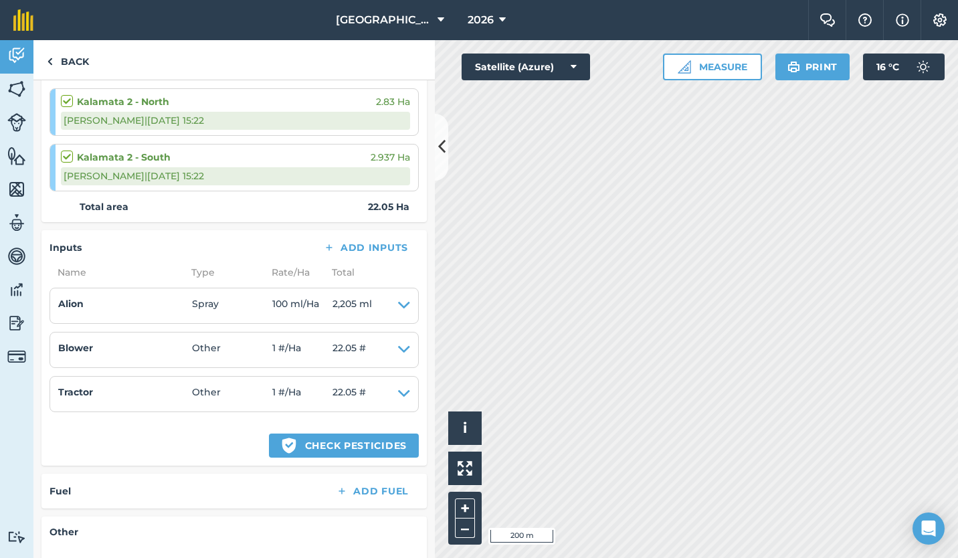
scroll to position [493, 0]
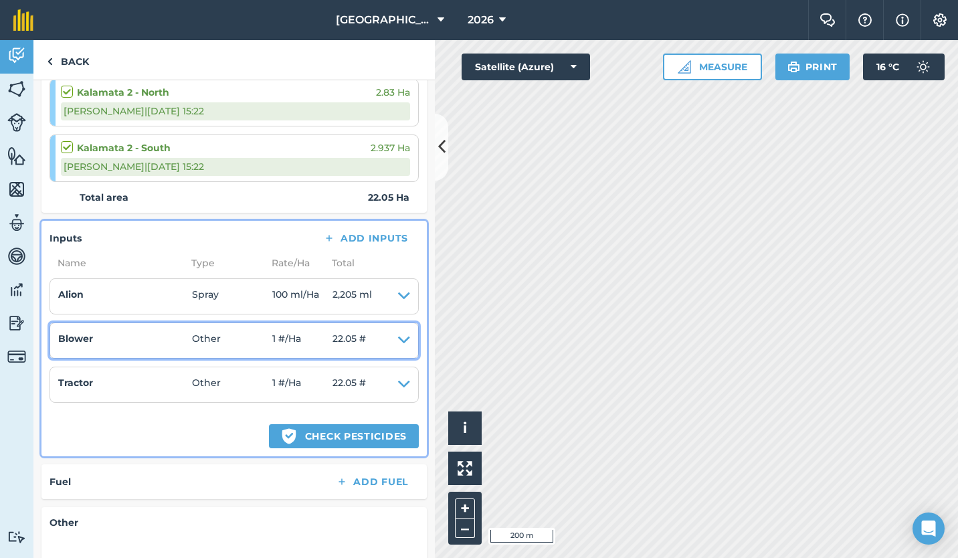
click at [398, 343] on icon at bounding box center [404, 340] width 12 height 19
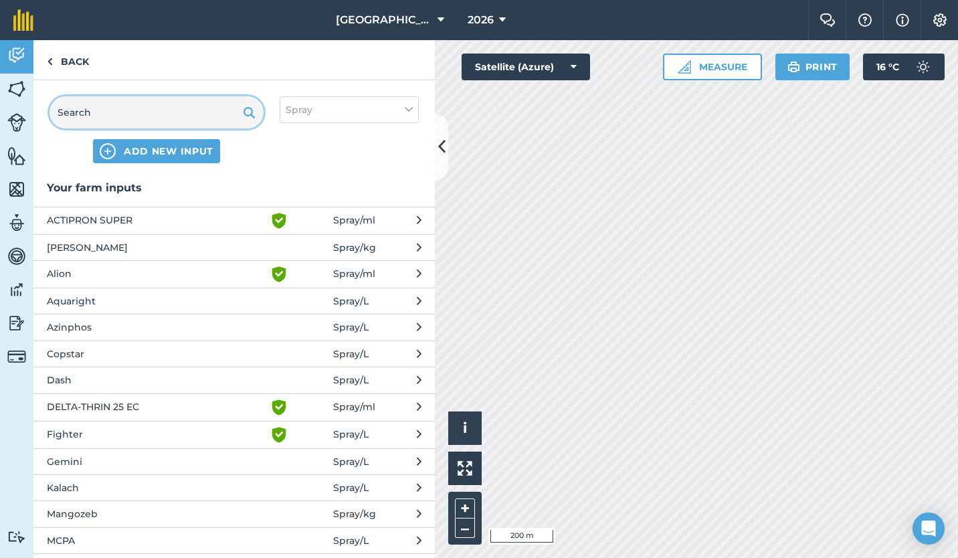
click at [173, 101] on input "text" at bounding box center [157, 112] width 214 height 32
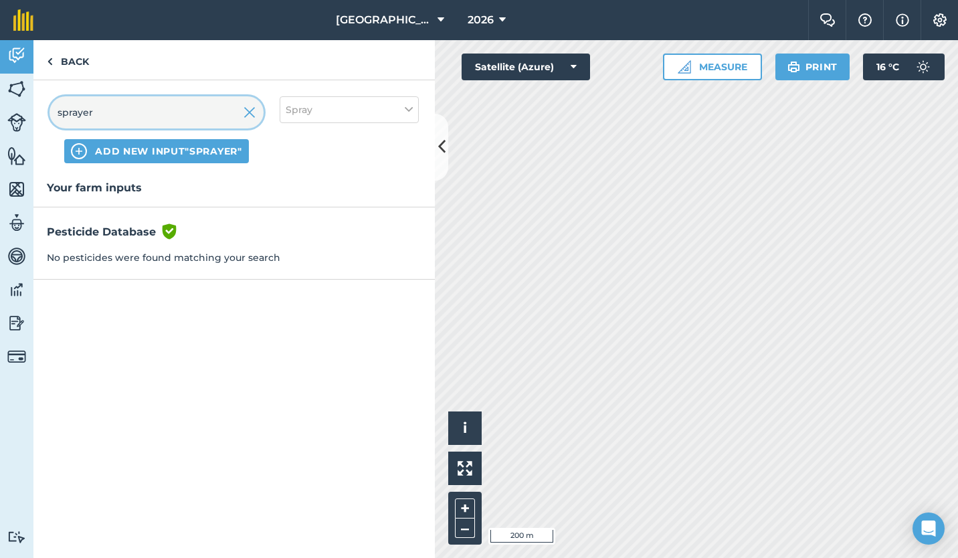
type input "sprayer"
click at [252, 111] on img at bounding box center [250, 112] width 12 height 16
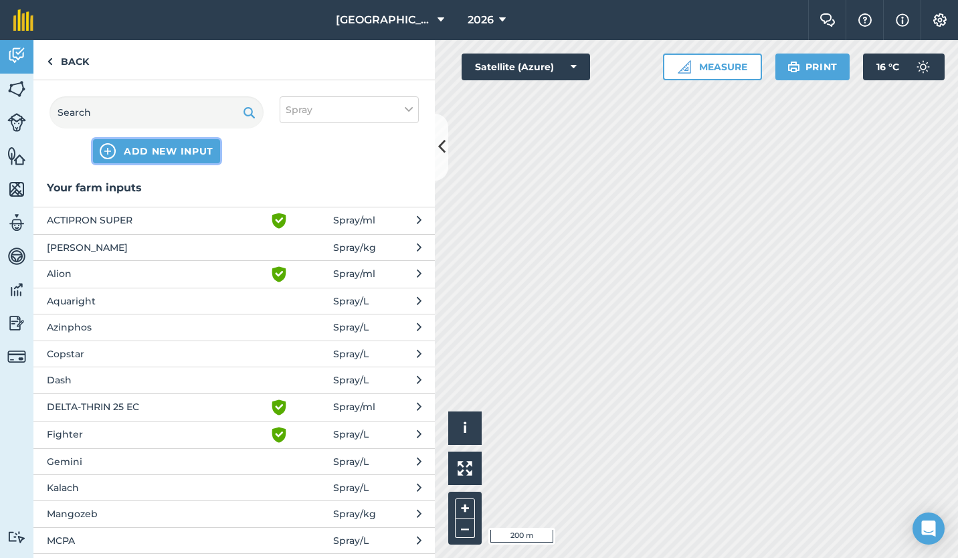
click at [171, 151] on span "ADD NEW INPUT" at bounding box center [169, 150] width 90 height 13
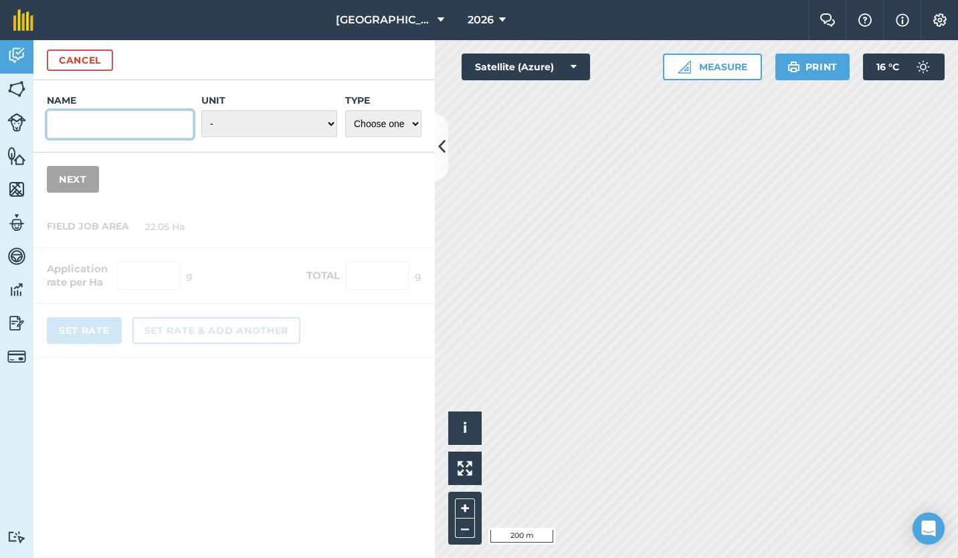
click at [157, 132] on input "Name" at bounding box center [120, 124] width 147 height 28
type input "Sprayer"
click at [262, 120] on select "- Grams/g Kilograms/kg Metric tonnes/t Millilitres/ml Litres/L Ounces/oz Pounds…" at bounding box center [269, 123] width 136 height 27
select select "COUNT"
click at [201, 110] on select "- Grams/g Kilograms/kg Metric tonnes/t Millilitres/ml Litres/L Ounces/oz Pounds…" at bounding box center [269, 123] width 136 height 27
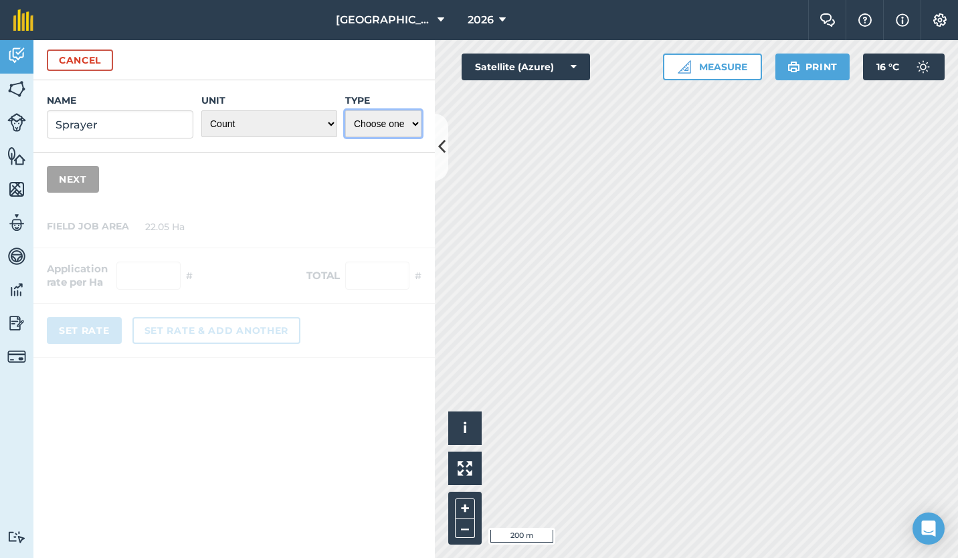
click at [385, 132] on select "Choose one Fertilizer Seed Spray Fuel Other" at bounding box center [383, 123] width 76 height 27
select select "OTHER"
click at [345, 110] on select "Choose one Fertilizer Seed Spray Fuel Other" at bounding box center [383, 123] width 76 height 27
click at [81, 176] on button "Next" at bounding box center [73, 179] width 52 height 27
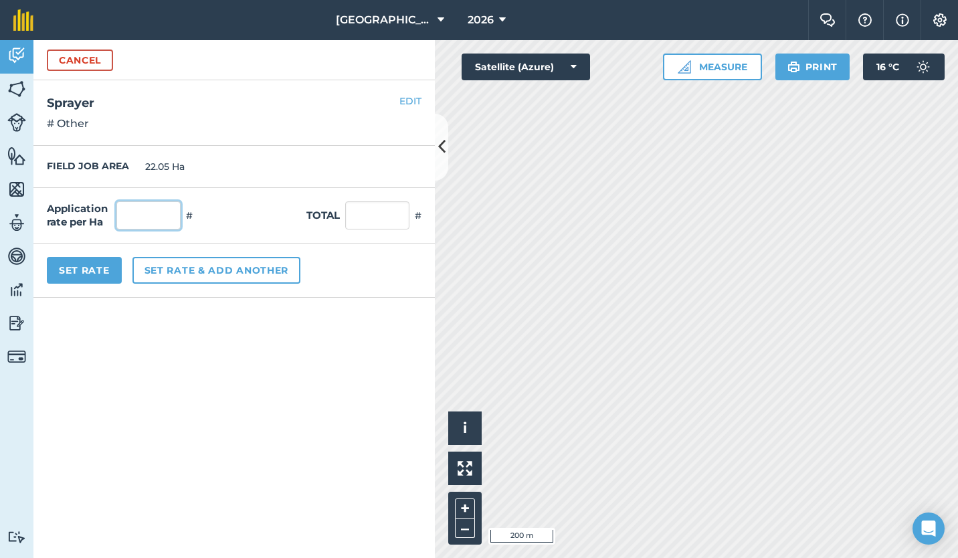
click at [140, 209] on input "text" at bounding box center [148, 215] width 64 height 28
type input "1"
type input "22.05"
click at [94, 265] on button "Set Rate" at bounding box center [84, 270] width 75 height 27
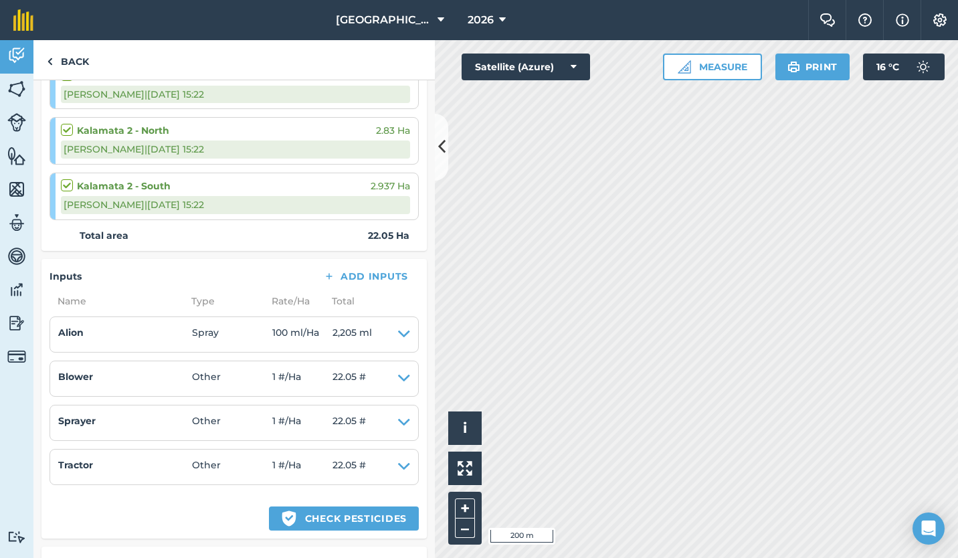
scroll to position [460, 0]
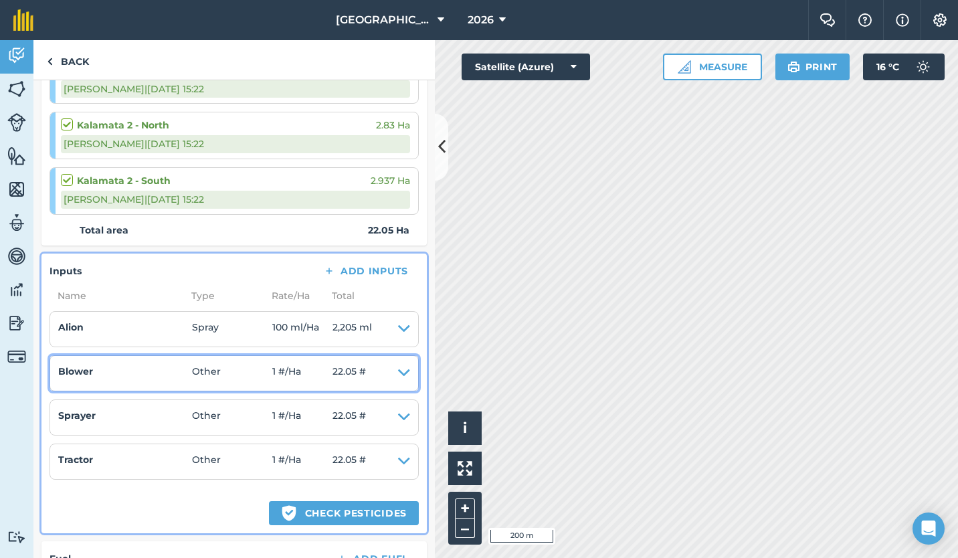
click at [398, 373] on icon at bounding box center [404, 373] width 12 height 19
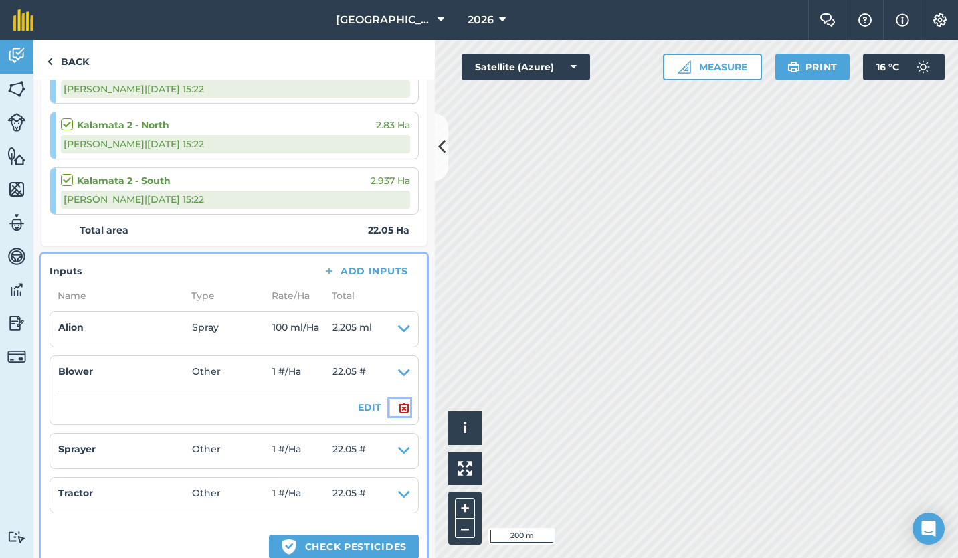
click at [398, 411] on img at bounding box center [404, 408] width 12 height 16
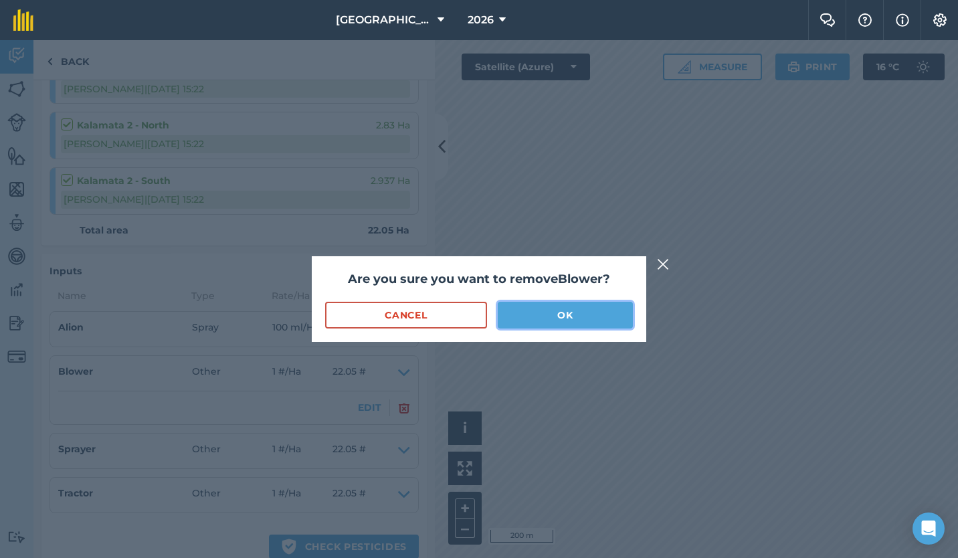
click at [553, 317] on button "OK" at bounding box center [565, 315] width 135 height 27
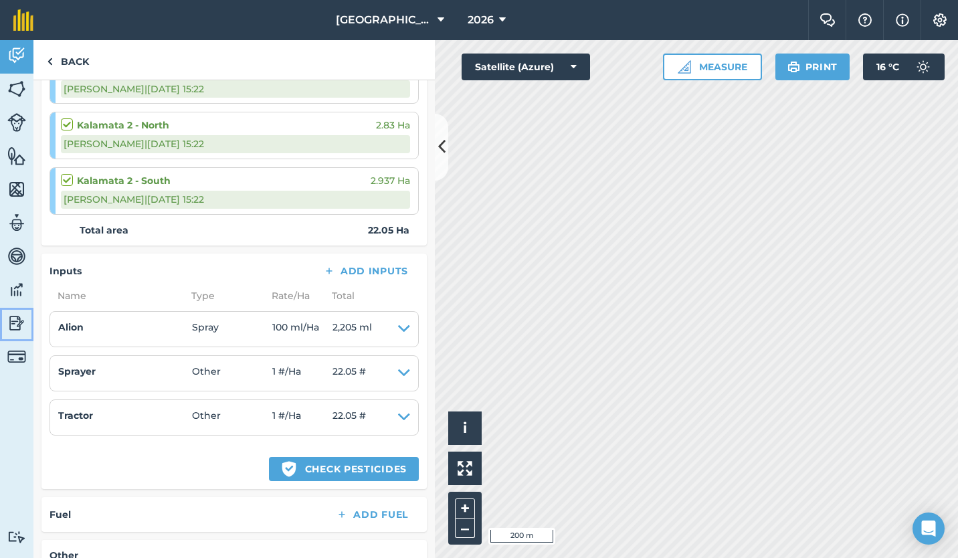
click at [17, 320] on img at bounding box center [16, 323] width 19 height 20
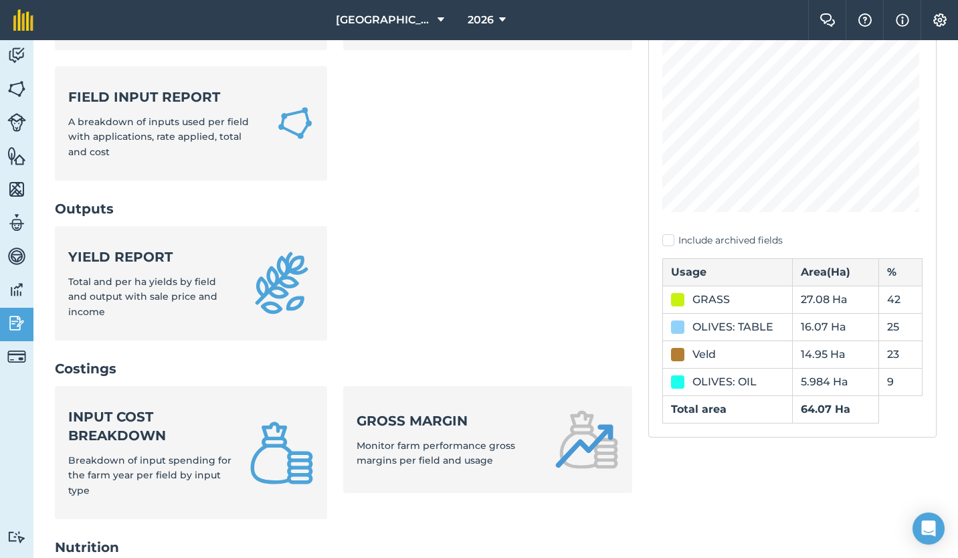
scroll to position [218, 0]
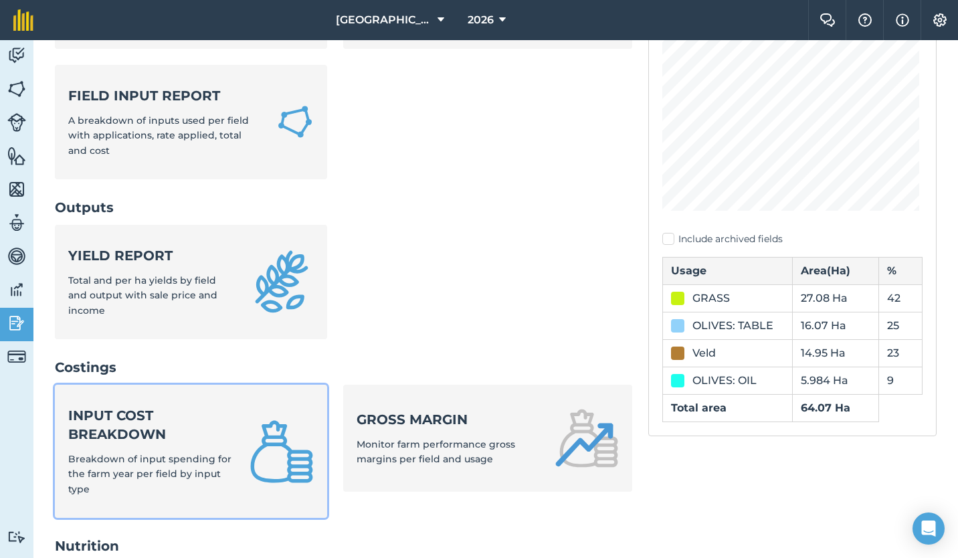
click at [133, 424] on strong "Input cost breakdown" at bounding box center [150, 424] width 165 height 37
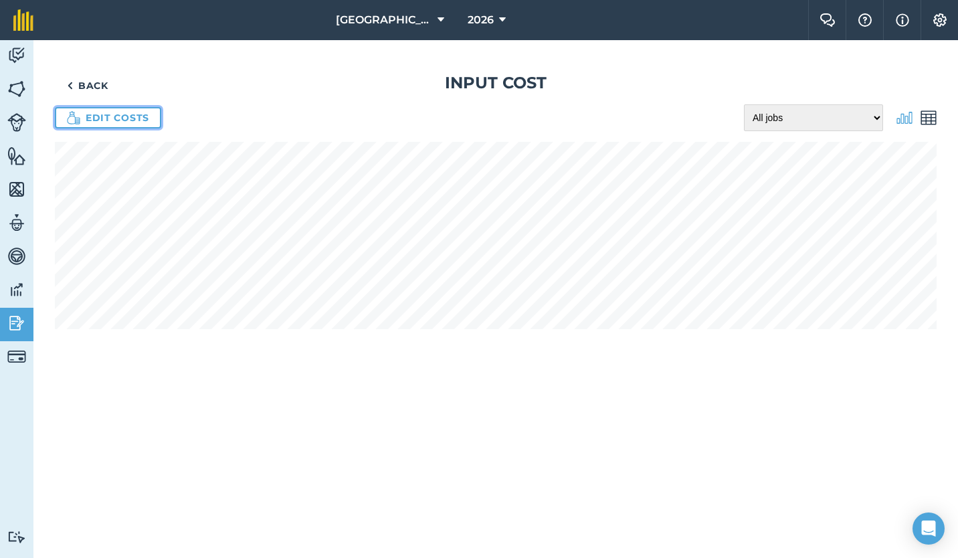
click at [124, 119] on link "Edit costs" at bounding box center [108, 117] width 106 height 21
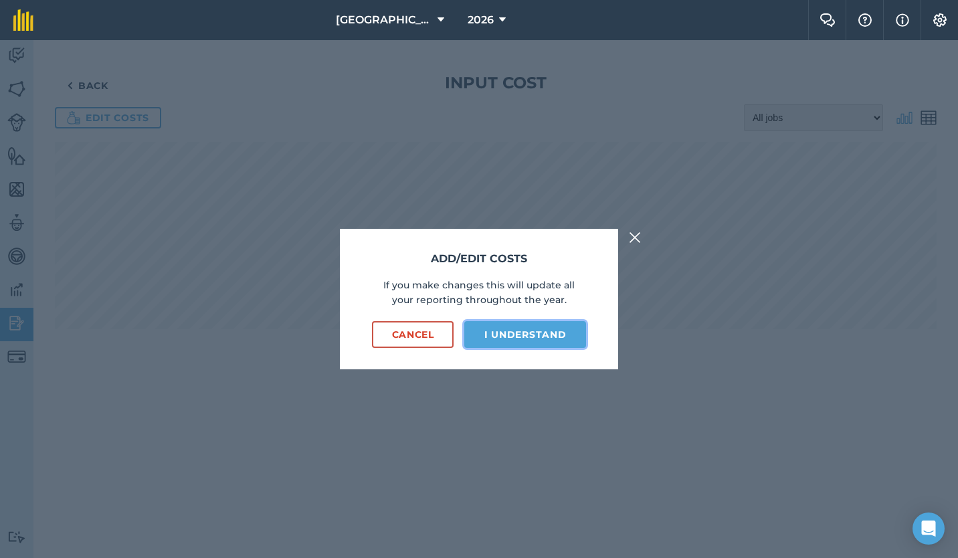
click at [512, 336] on button "I understand" at bounding box center [525, 334] width 122 height 27
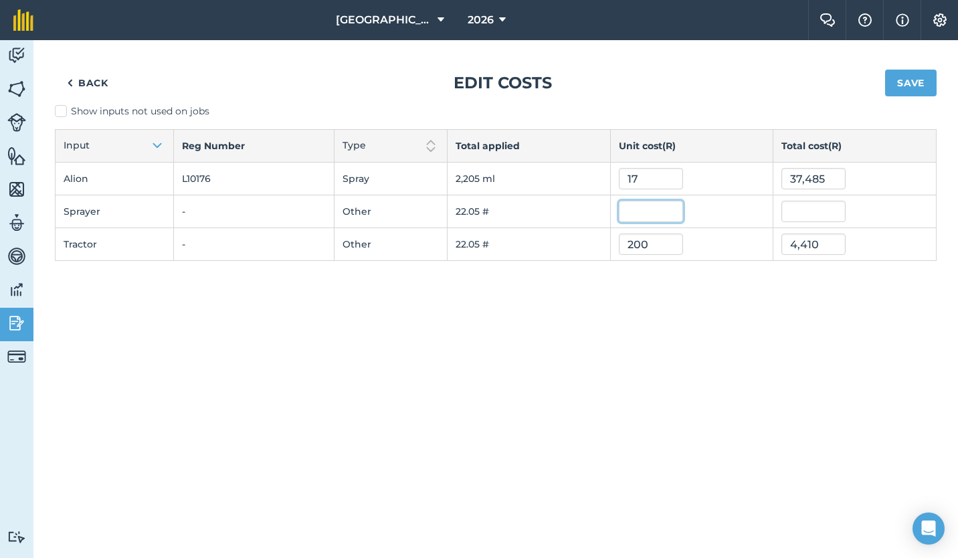
click at [645, 212] on input "text" at bounding box center [651, 211] width 64 height 21
type input "50"
type input "1,102.5"
click at [649, 304] on div "Back Edit costs Save Show inputs not used on jobs Input Reg Number Type Total a…" at bounding box center [495, 299] width 925 height 518
click at [16, 51] on img at bounding box center [16, 55] width 19 height 20
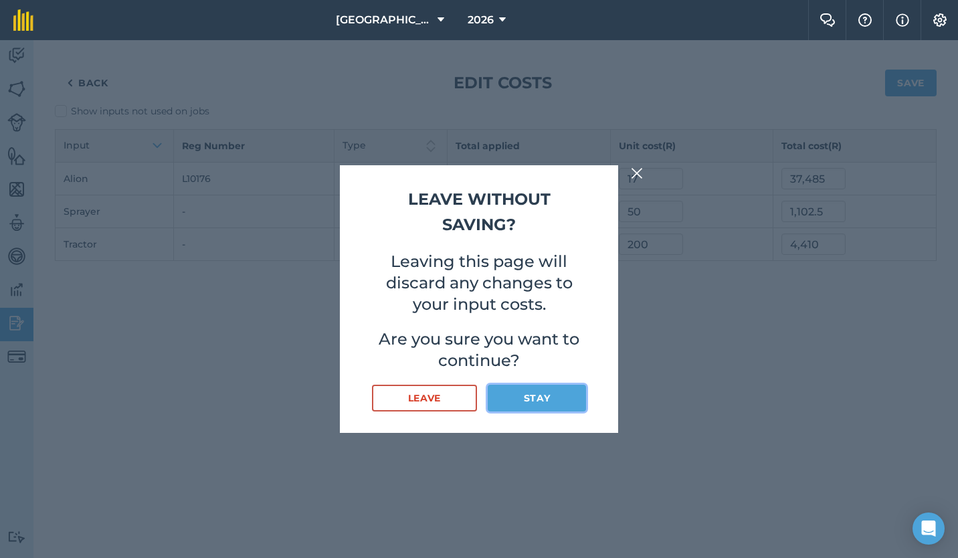
click at [525, 395] on button "Stay" at bounding box center [537, 398] width 98 height 27
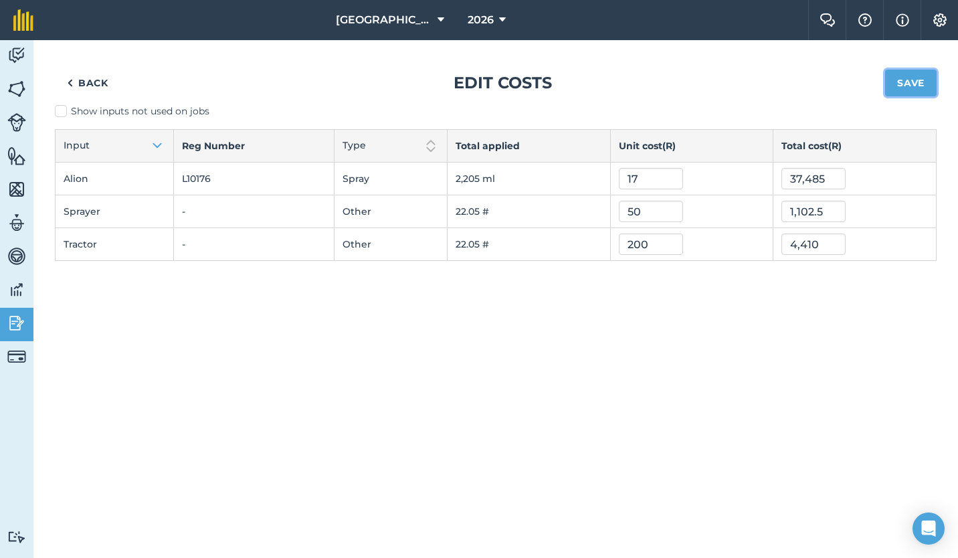
click at [911, 78] on button "Save" at bounding box center [911, 83] width 52 height 27
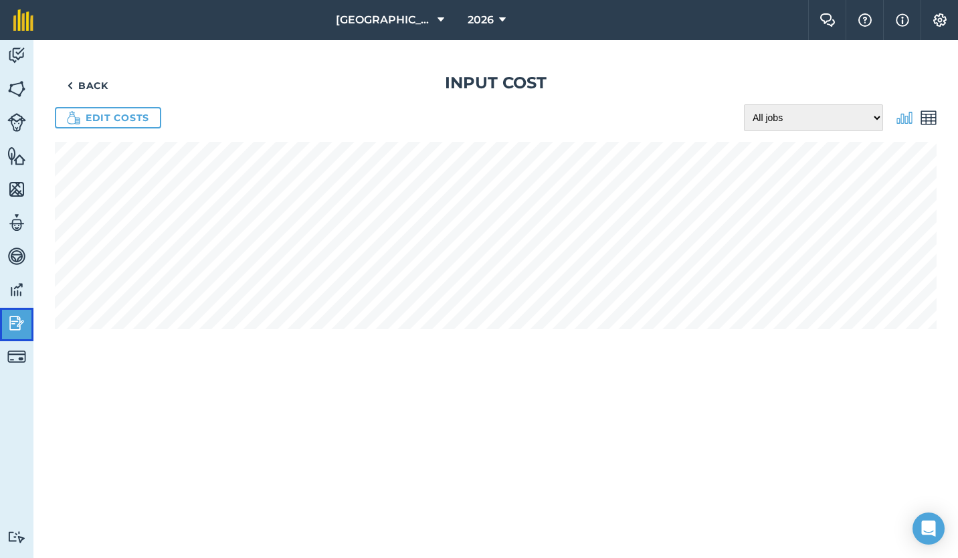
click at [18, 317] on img at bounding box center [16, 323] width 19 height 20
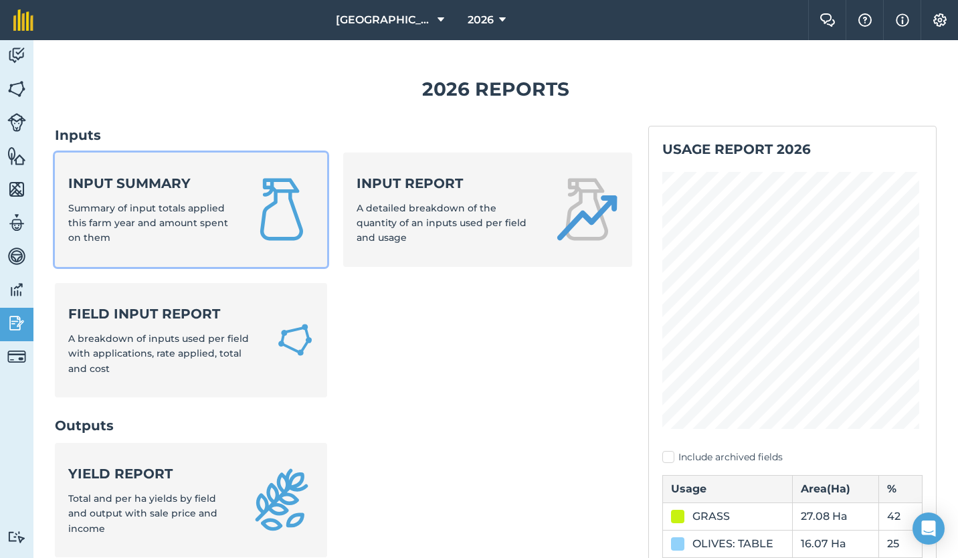
click at [142, 211] on span "Summary of input totals applied this farm year and amount spent on them" at bounding box center [148, 223] width 160 height 42
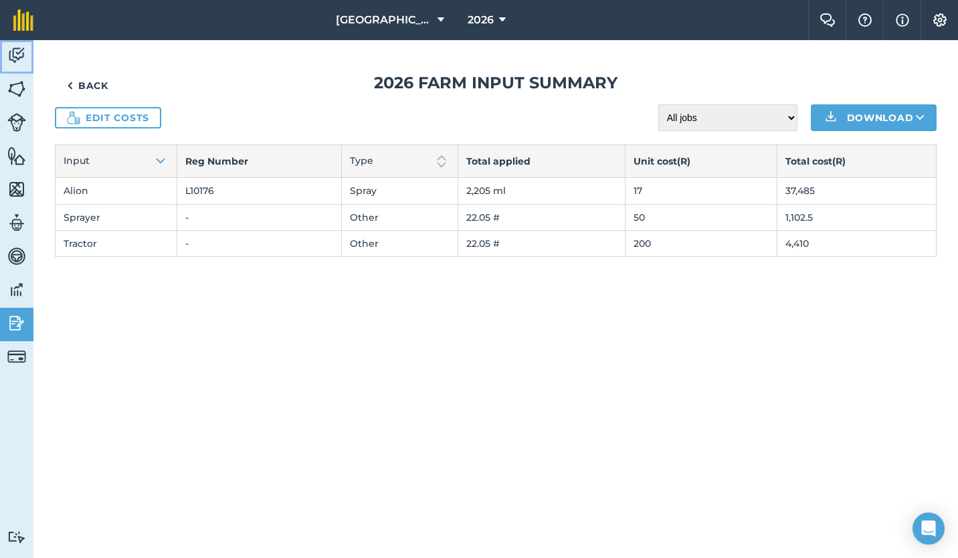
click at [13, 47] on img at bounding box center [16, 55] width 19 height 20
